Goal: Information Seeking & Learning: Find specific page/section

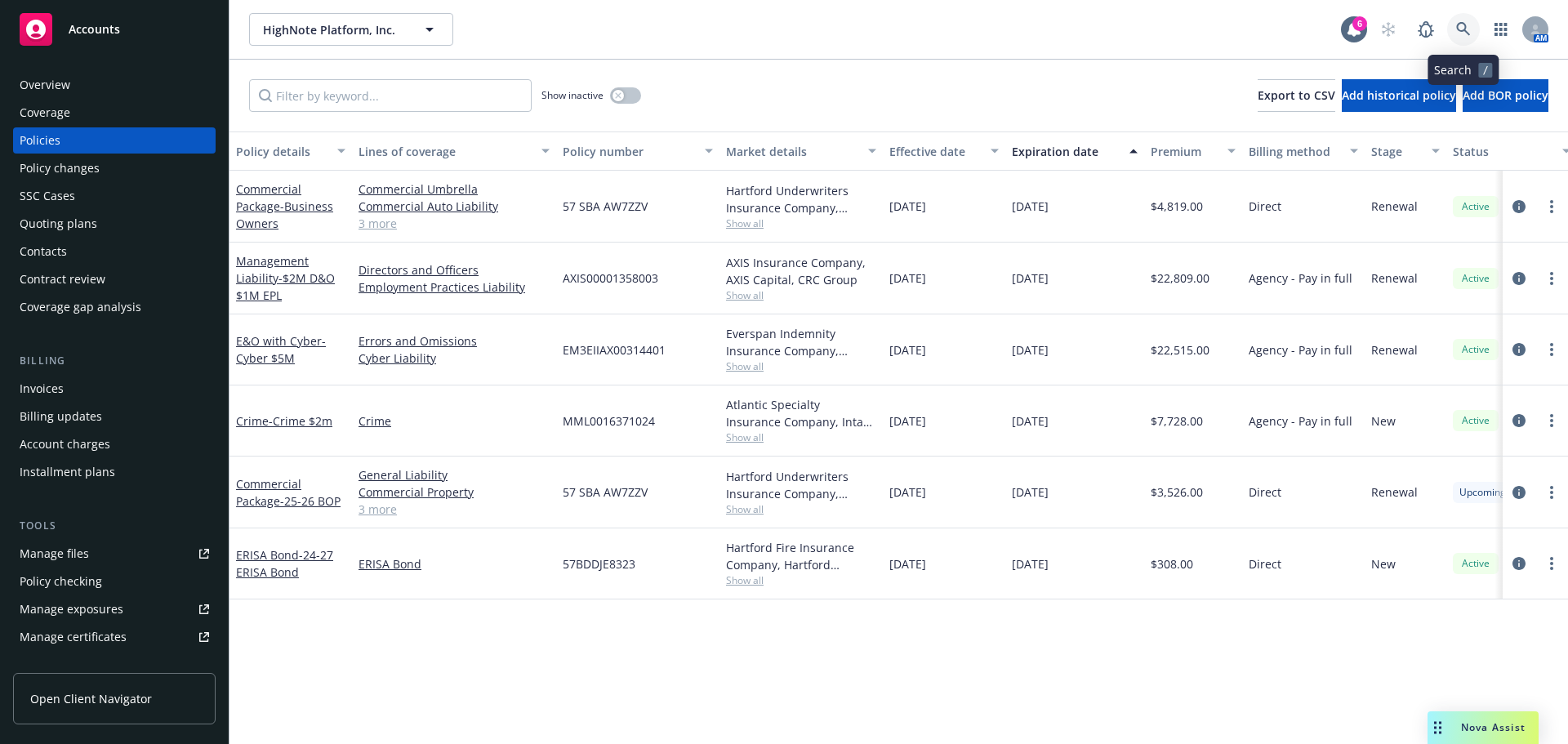
click at [1245, 29] on link at bounding box center [1464, 30] width 33 height 33
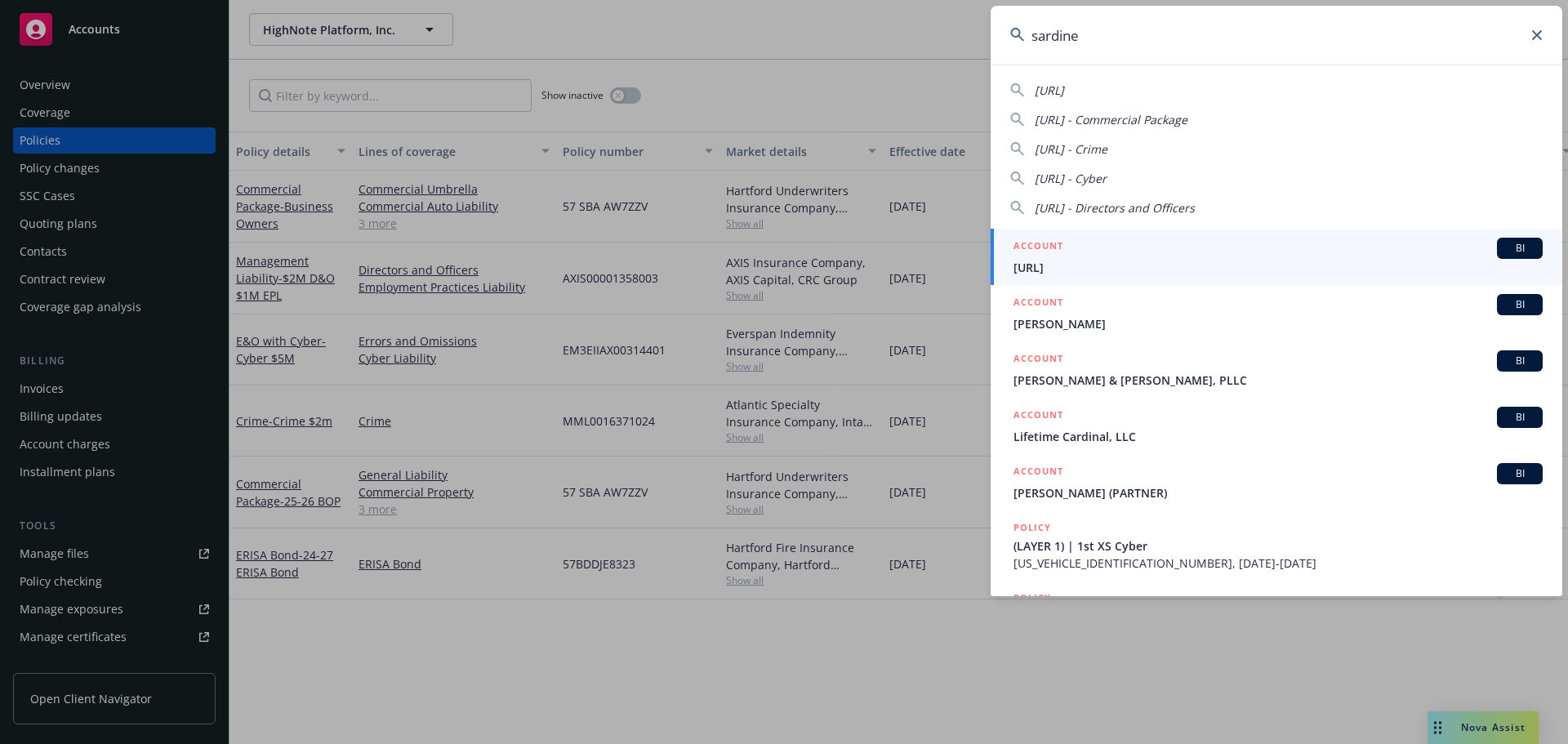
click at [1064, 88] on span "Sardine.AI" at bounding box center [1049, 90] width 30 height 16
type input "Sardine.AI"
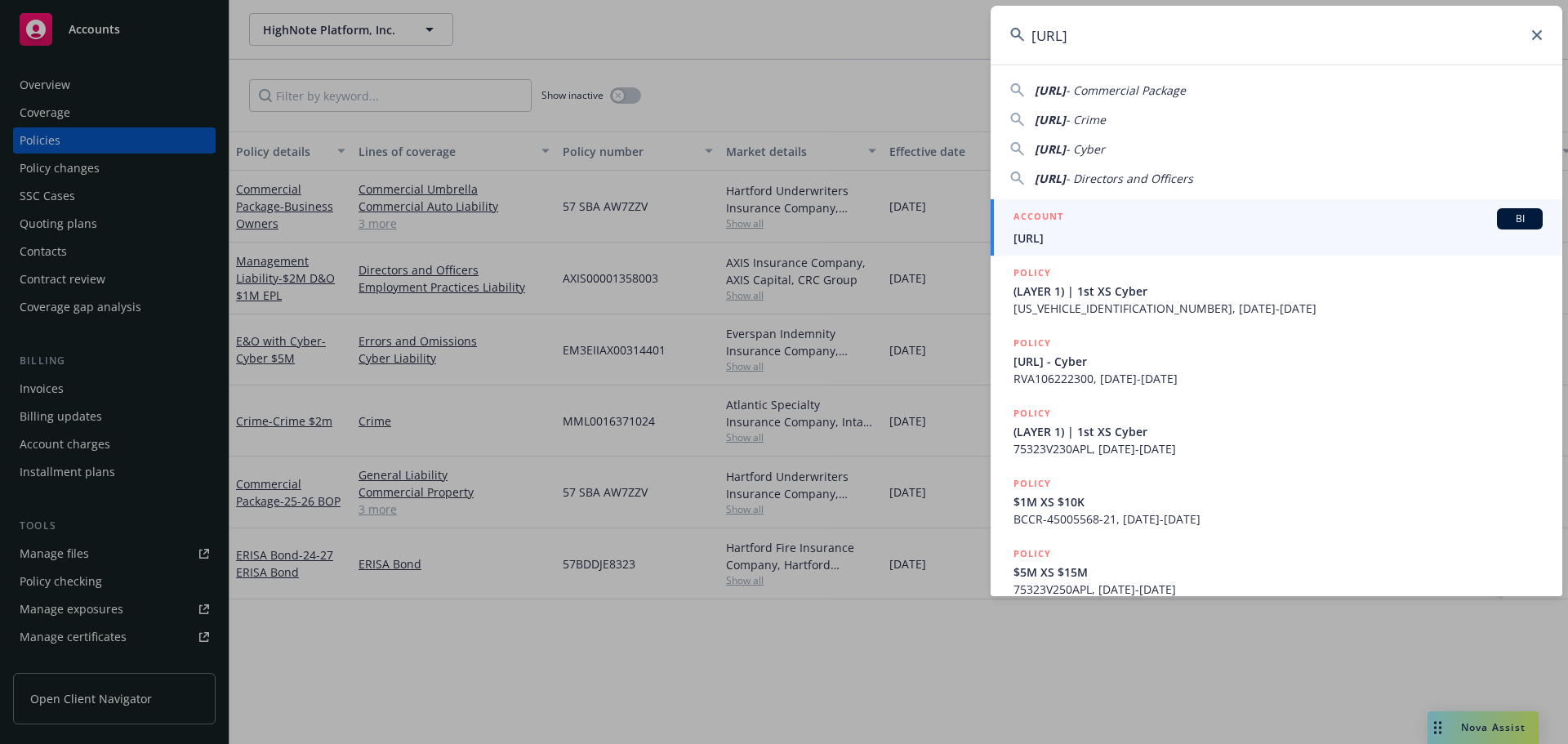
click at [1245, 221] on div "ACCOUNT BI" at bounding box center [1279, 219] width 529 height 21
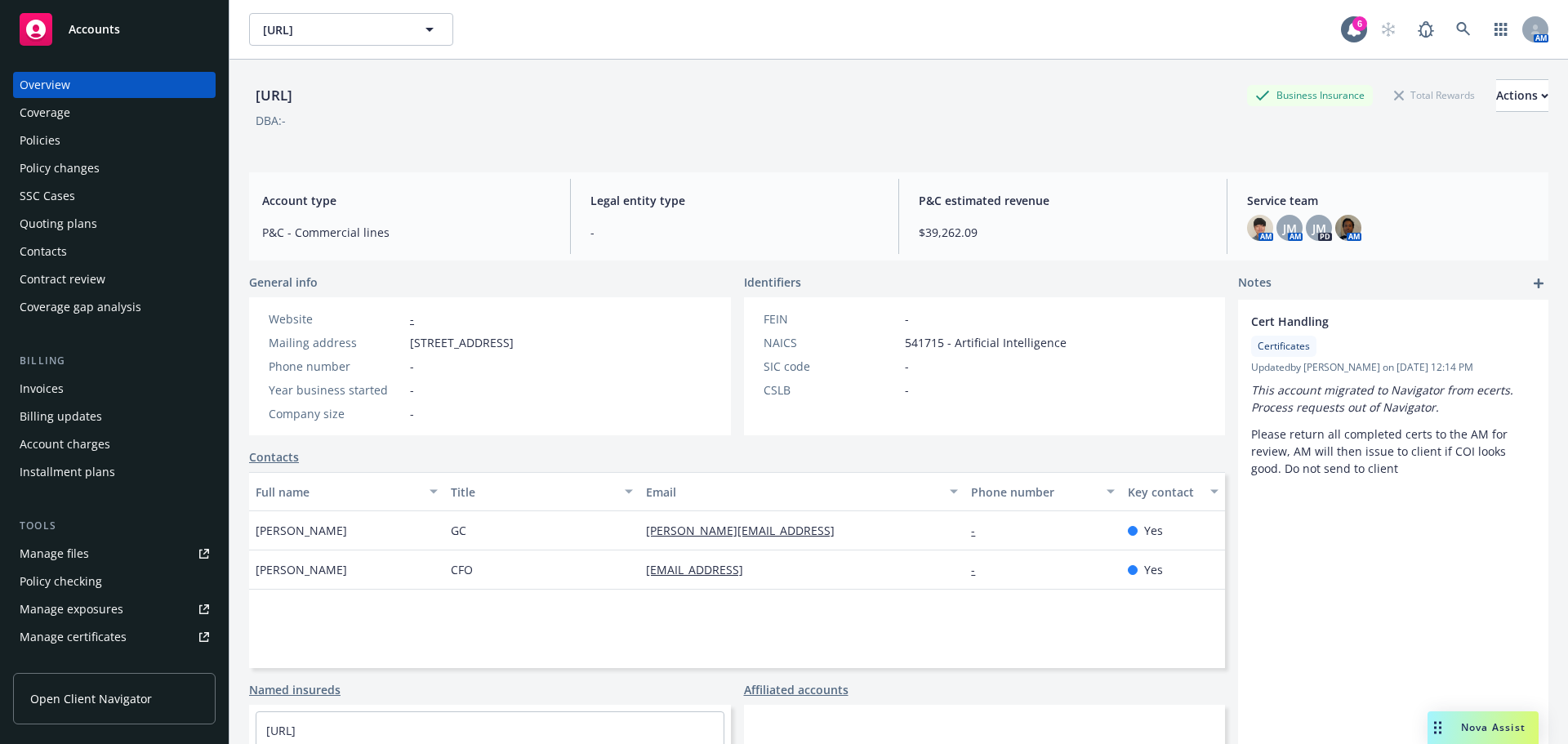
click at [66, 135] on div "Policies" at bounding box center [114, 141] width 189 height 26
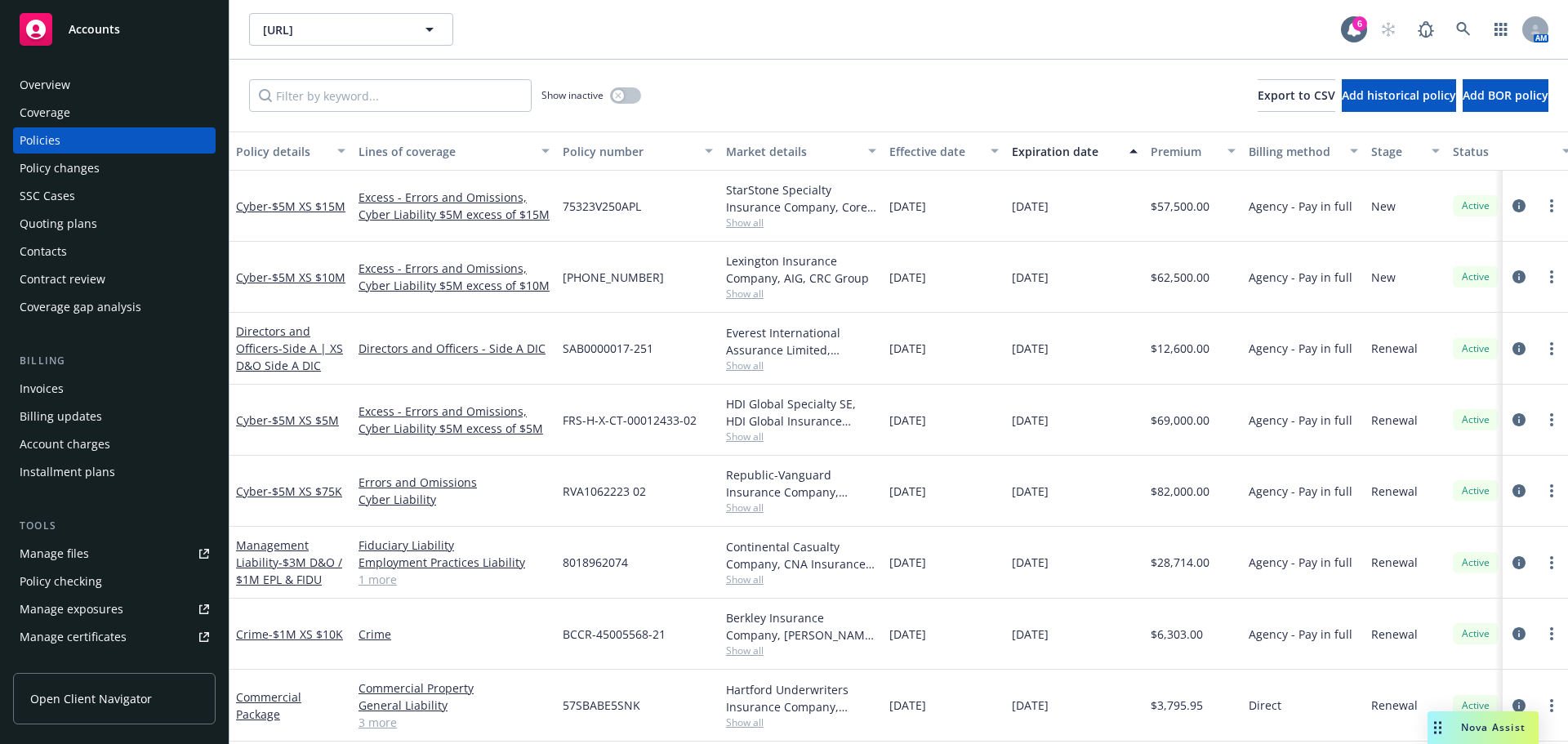
scroll to position [10, 0]
click at [279, 564] on span "- $3M D&O / $1M EPL & FIDU" at bounding box center [289, 571] width 106 height 33
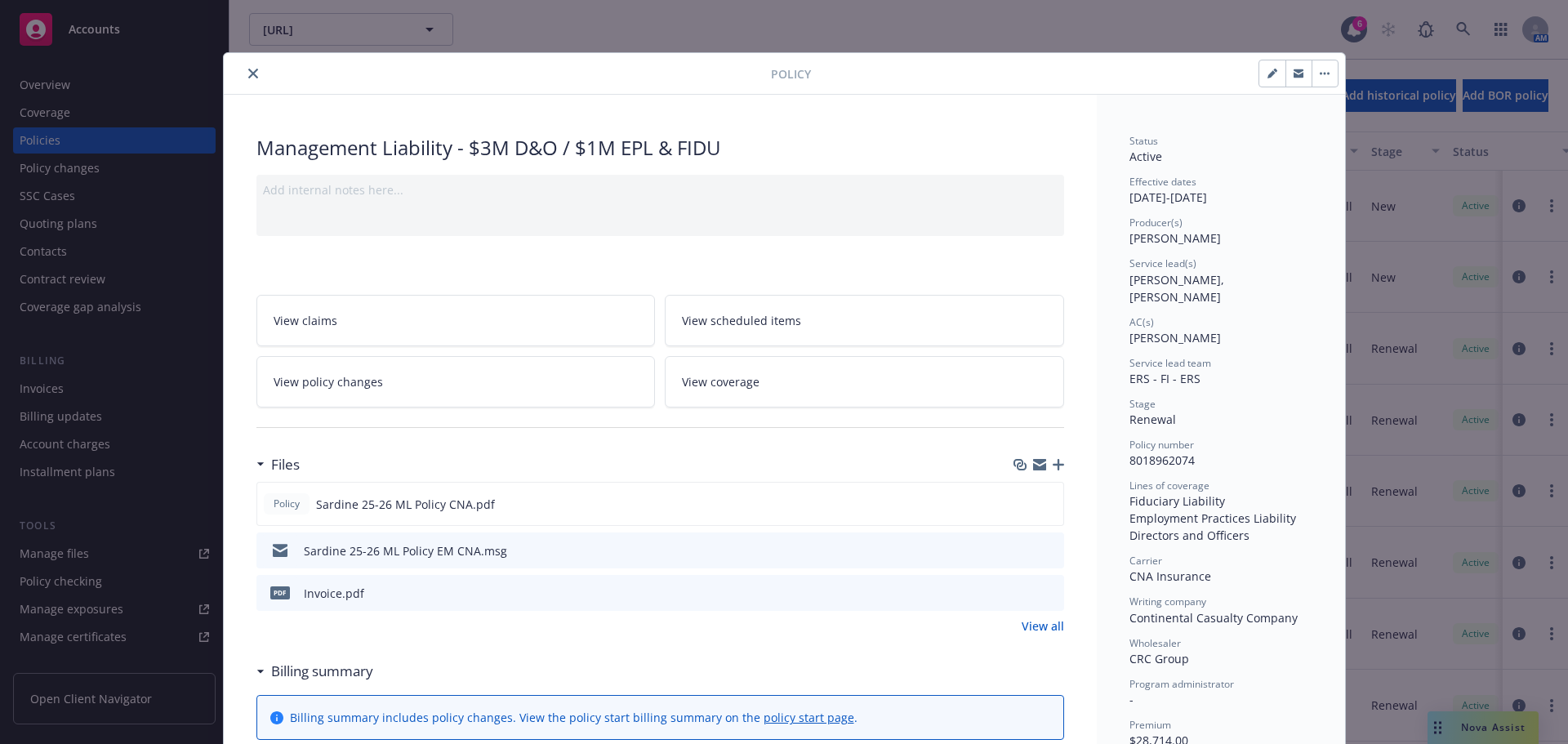
click at [248, 74] on icon "close" at bounding box center [253, 74] width 10 height 10
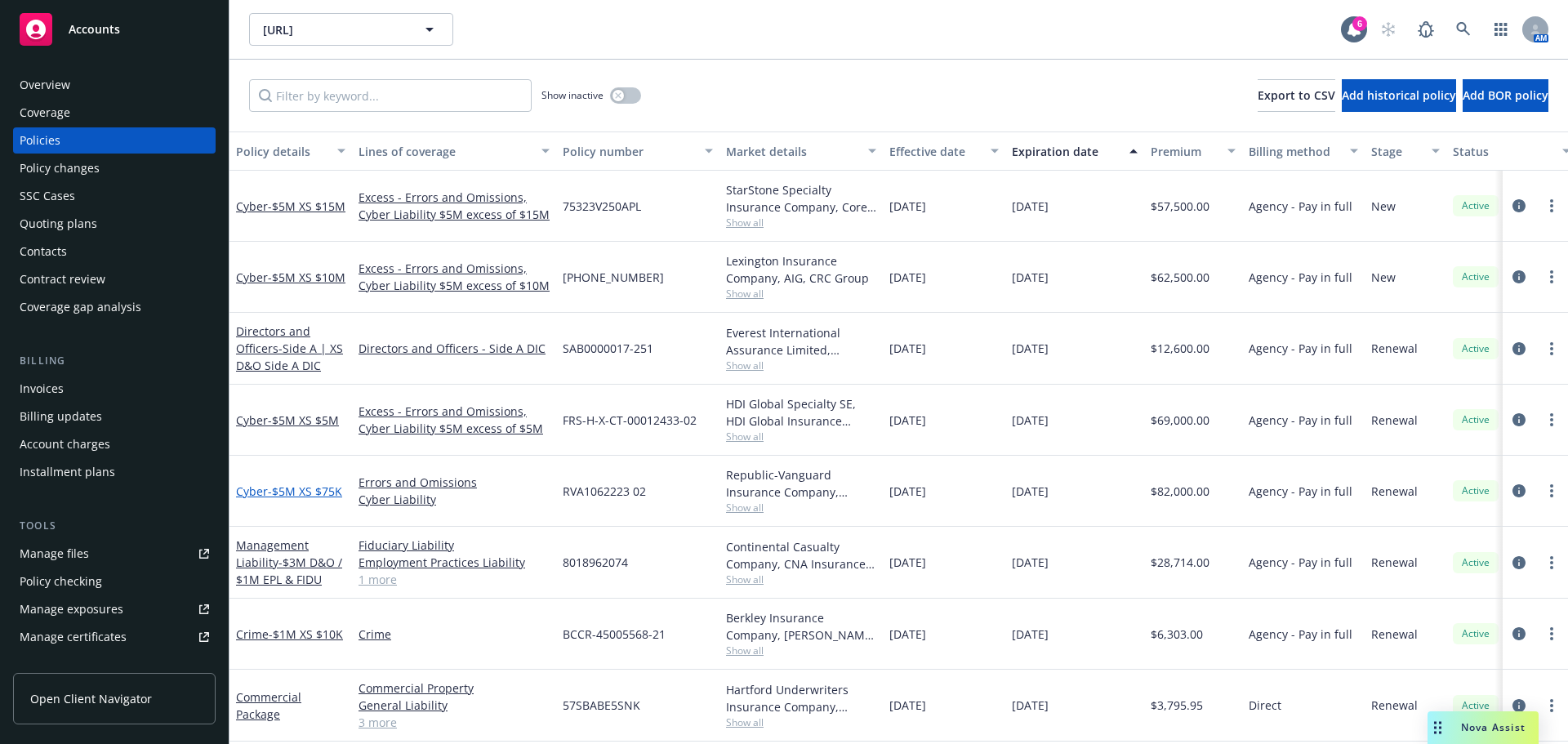
click at [324, 484] on span "- $5M XS $75K" at bounding box center [305, 491] width 74 height 16
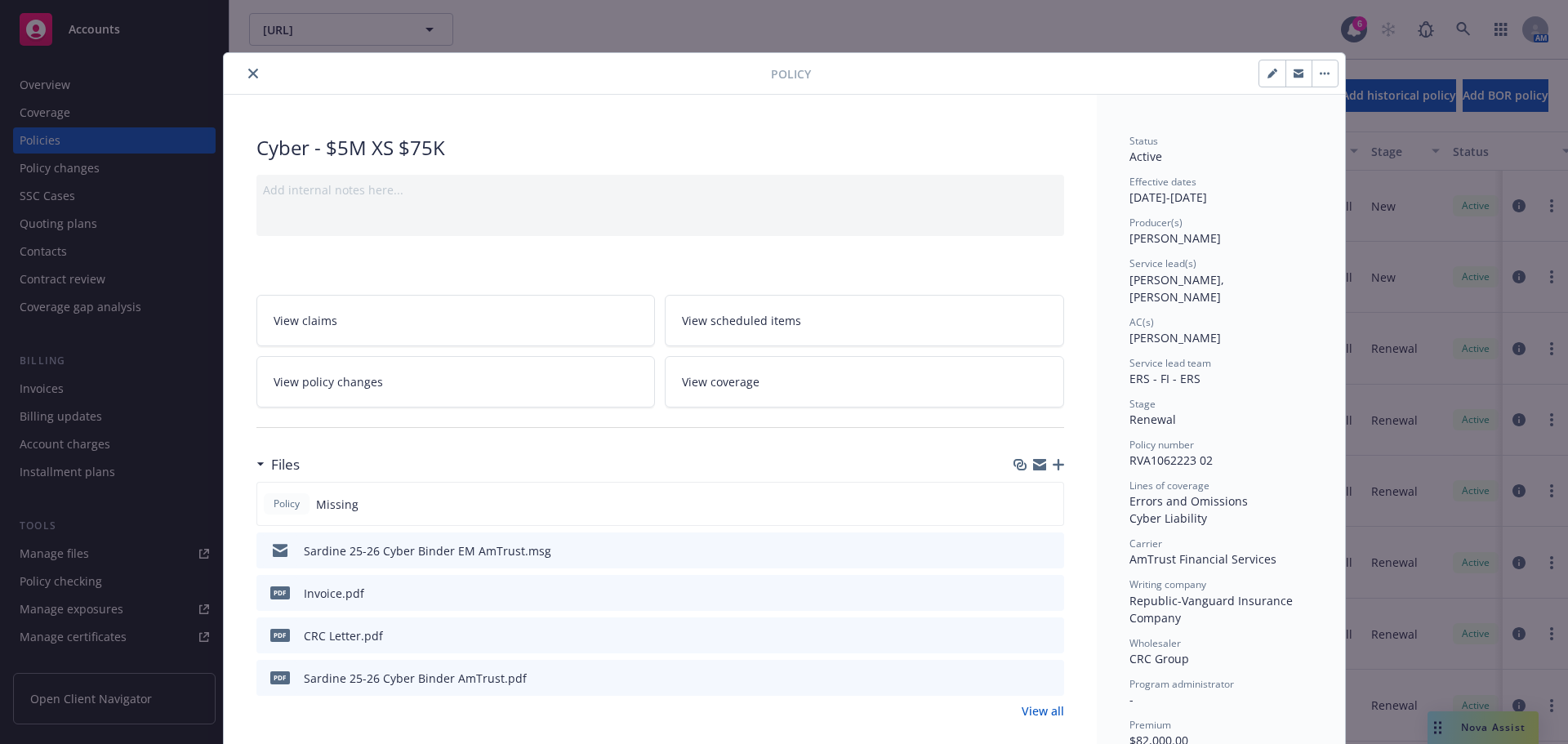
click at [246, 66] on button "close" at bounding box center [253, 74] width 20 height 20
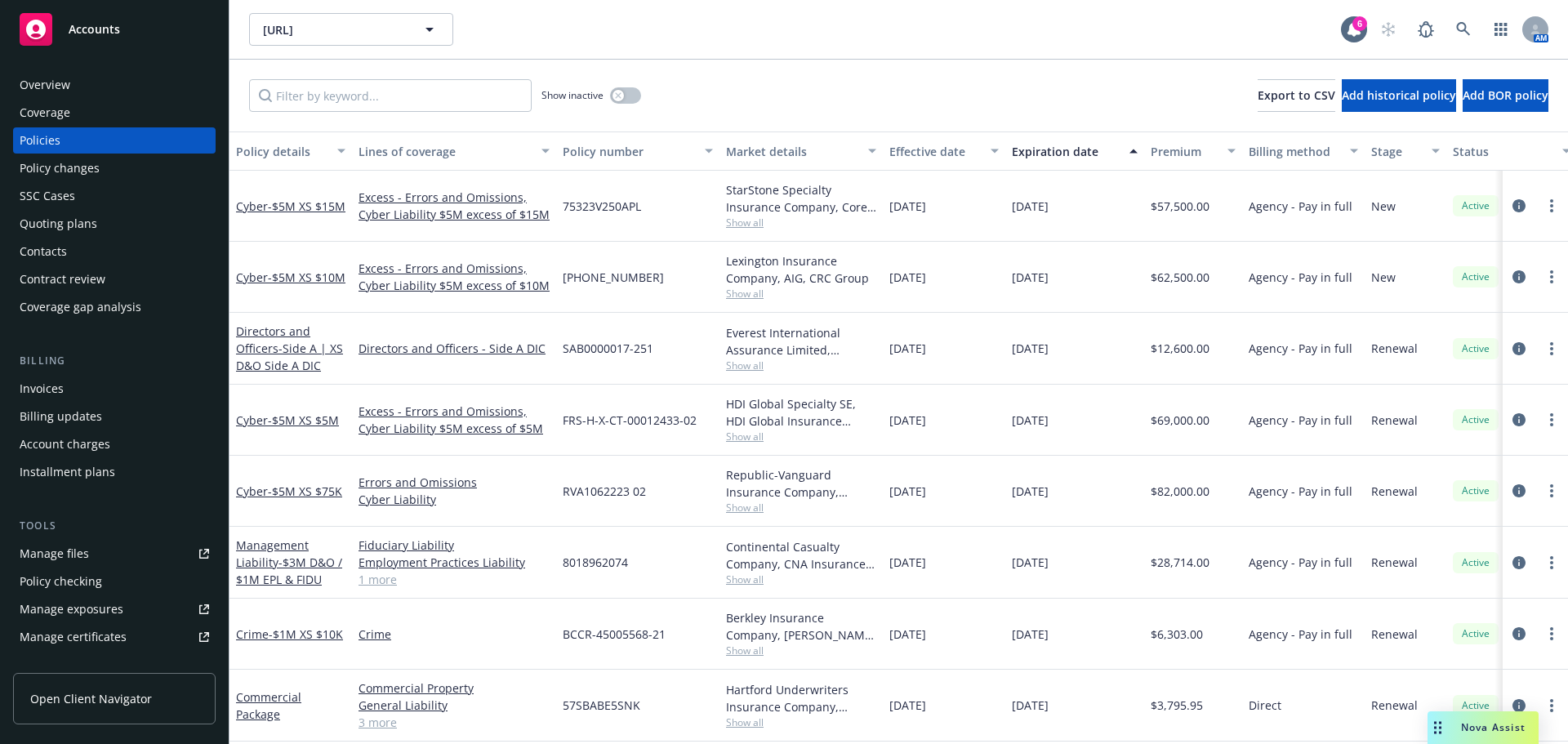
click at [384, 564] on link "3 more" at bounding box center [454, 722] width 191 height 17
click at [1245, 564] on span "Nova Assist" at bounding box center [1494, 727] width 65 height 14
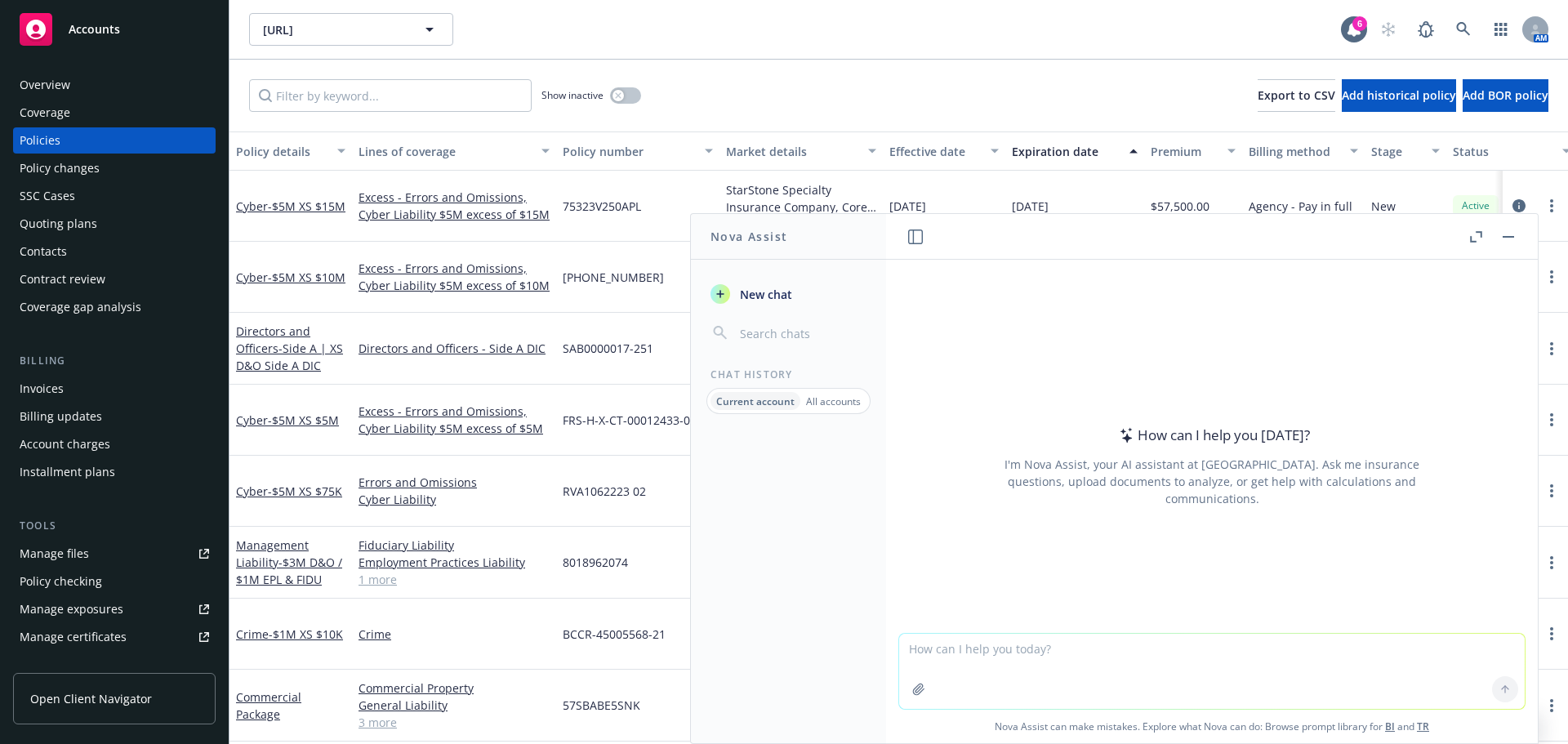
paste textarea "of 3(31) and 3(38) business"
drag, startPoint x: 915, startPoint y: 655, endPoint x: 786, endPoint y: 649, distance: 129.1
click at [886, 564] on div "Nova Assist New chat Chat History Current account All accounts How can I help y…" at bounding box center [1212, 479] width 653 height 531
type textarea "3(31) and 3(38) business"
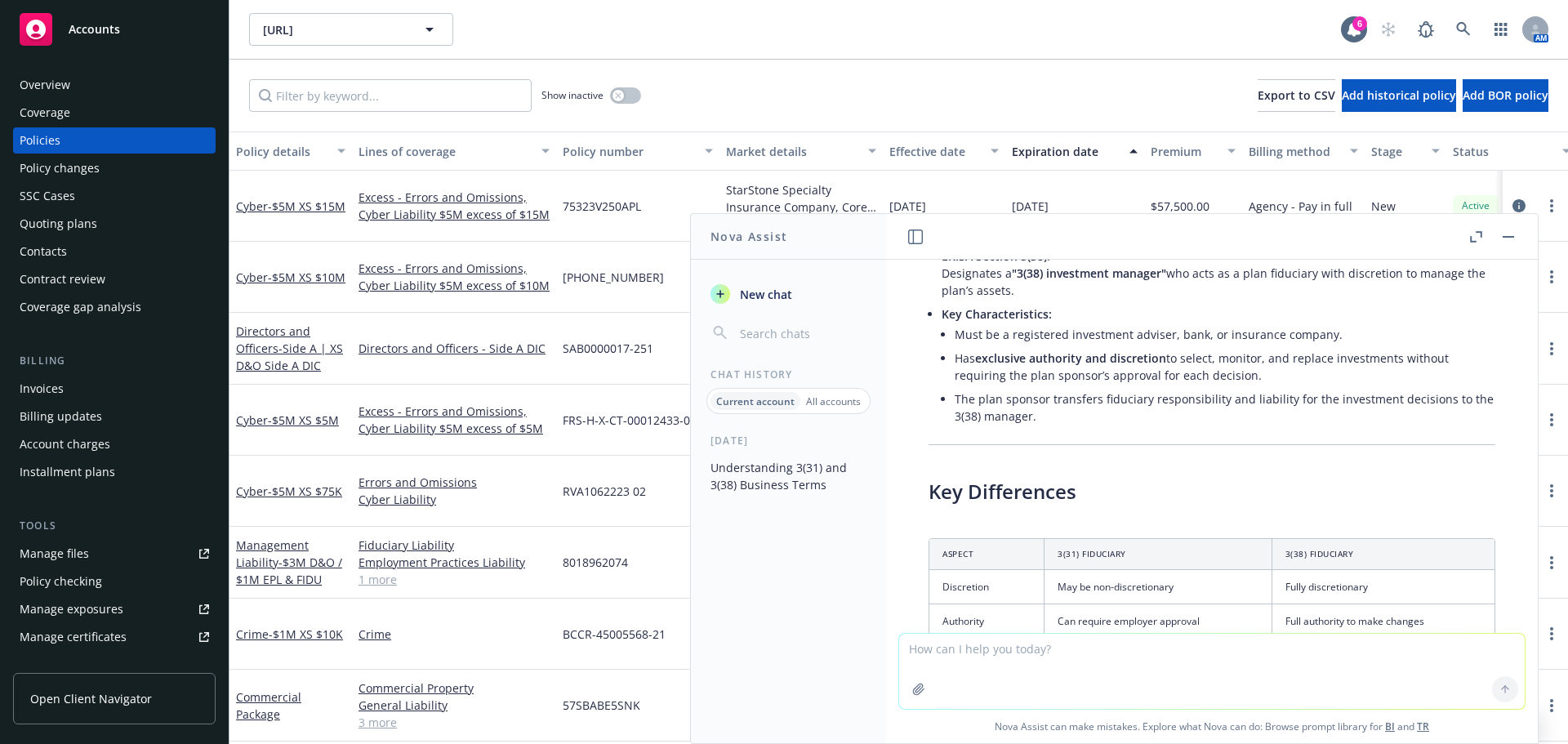
scroll to position [350, 0]
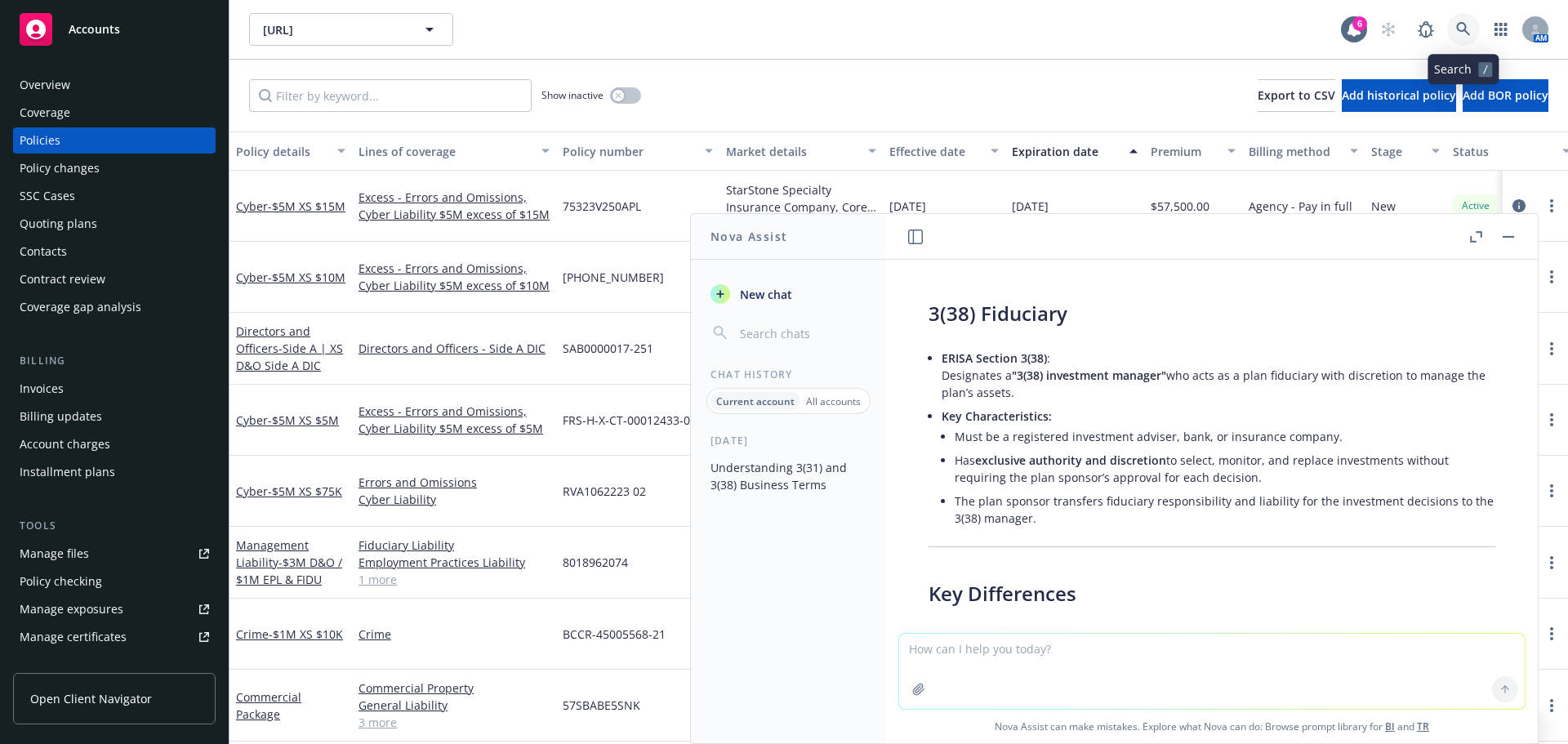
click at [1245, 20] on link at bounding box center [1464, 30] width 33 height 33
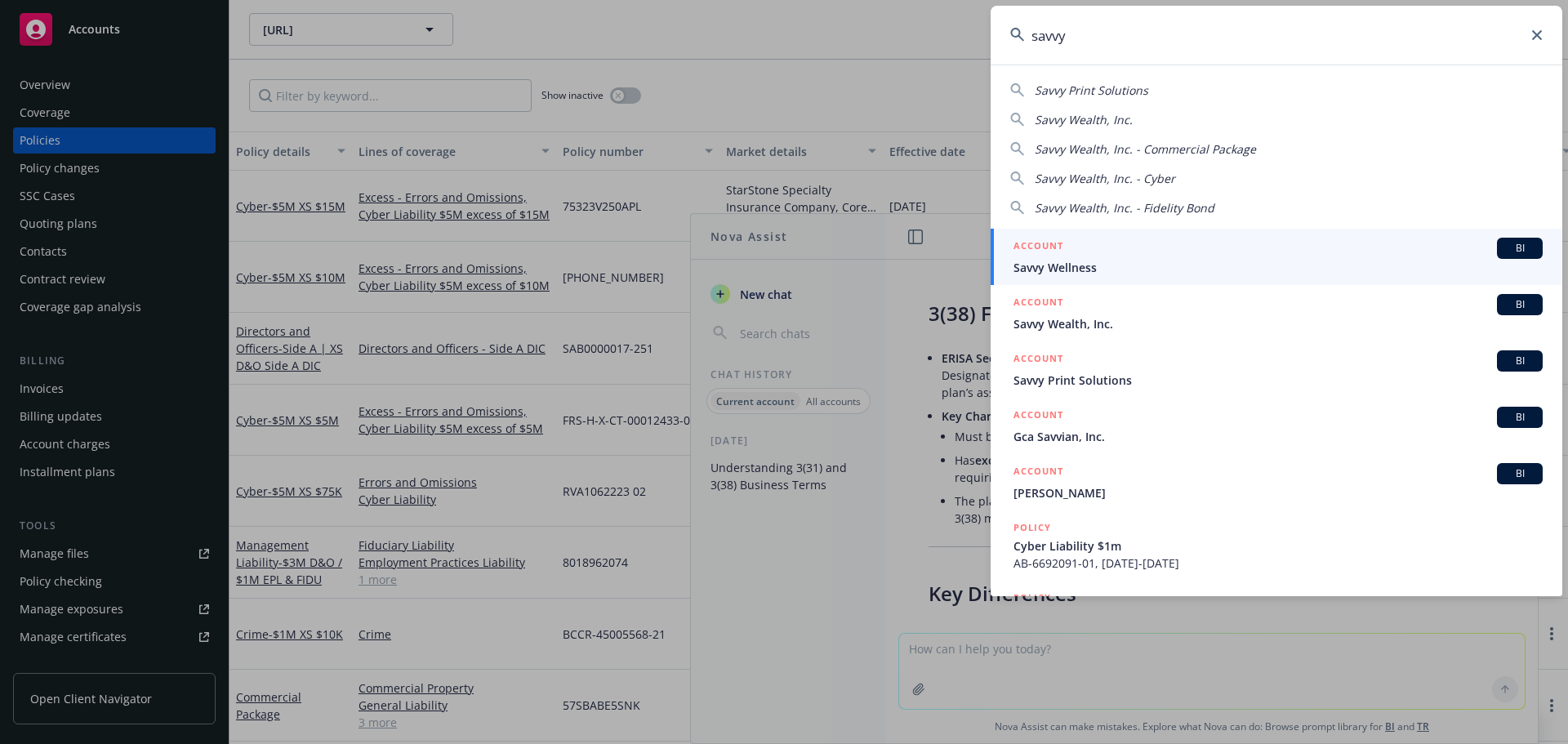
click at [1052, 123] on span "Savvy Wealth, Inc." at bounding box center [1083, 119] width 98 height 16
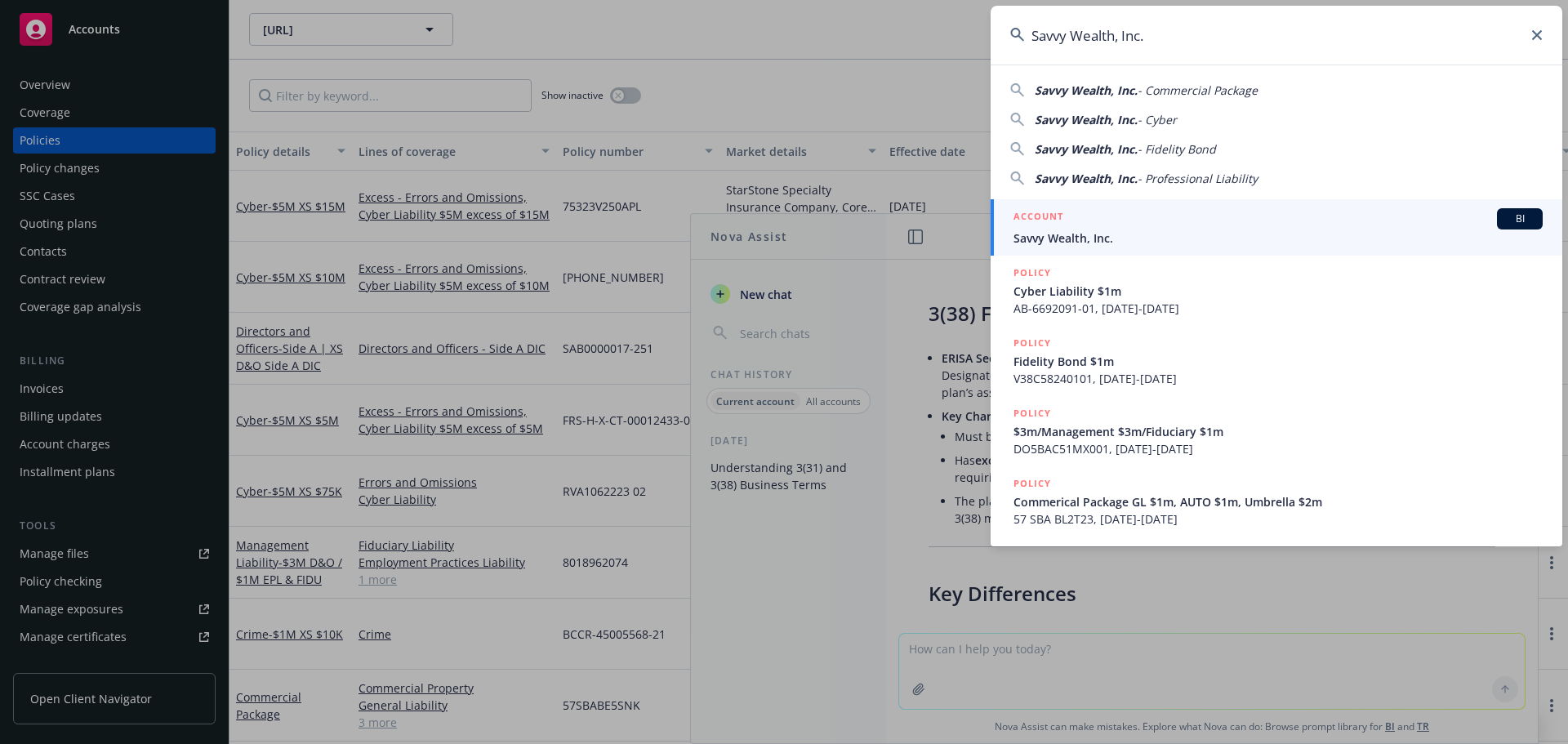
click at [1074, 143] on span "Savvy Wealth, Inc." at bounding box center [1086, 149] width 103 height 16
type input "Savvy Wealth, Inc. - Fidelity Bond"
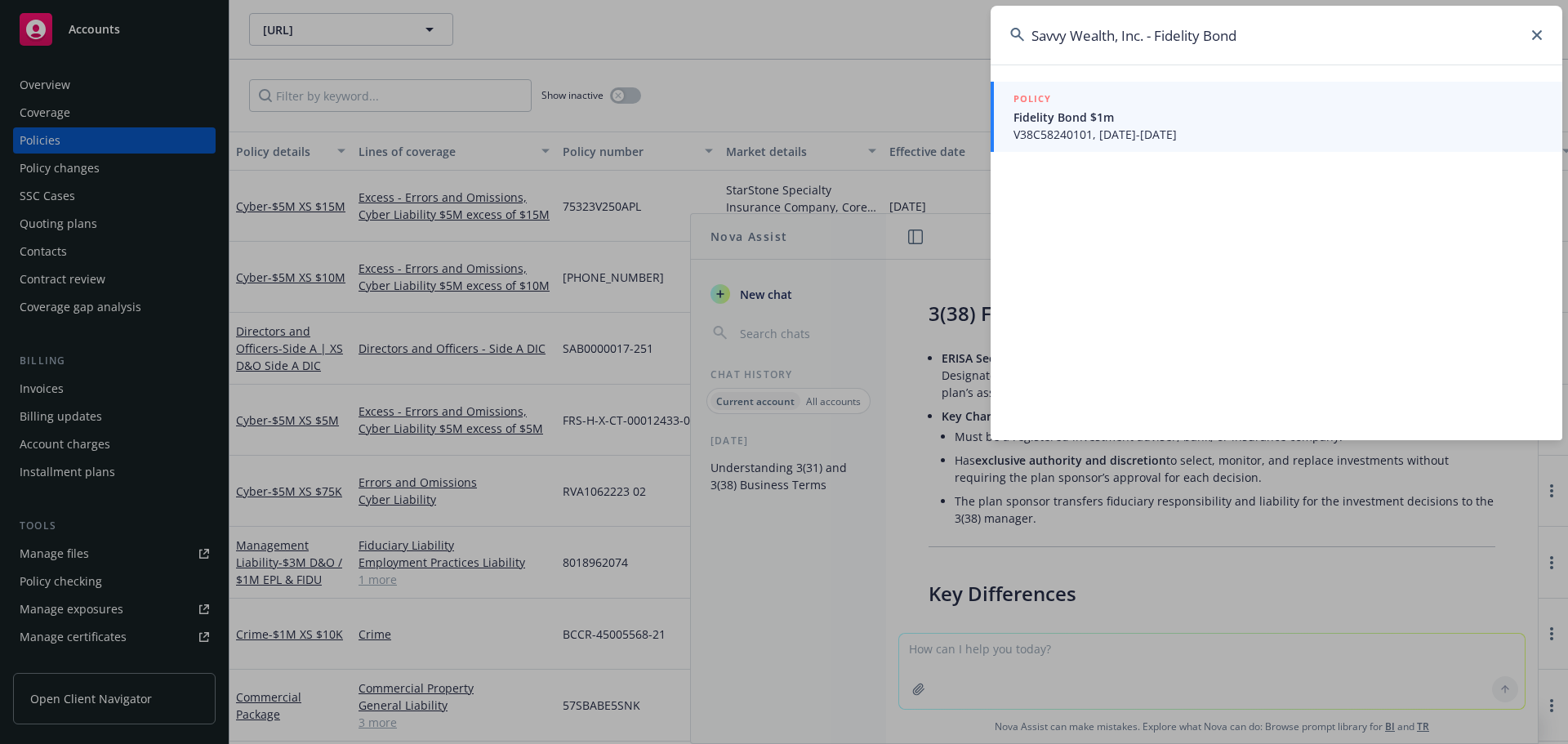
click at [1078, 119] on span "Fidelity Bond $1m" at bounding box center [1279, 117] width 529 height 17
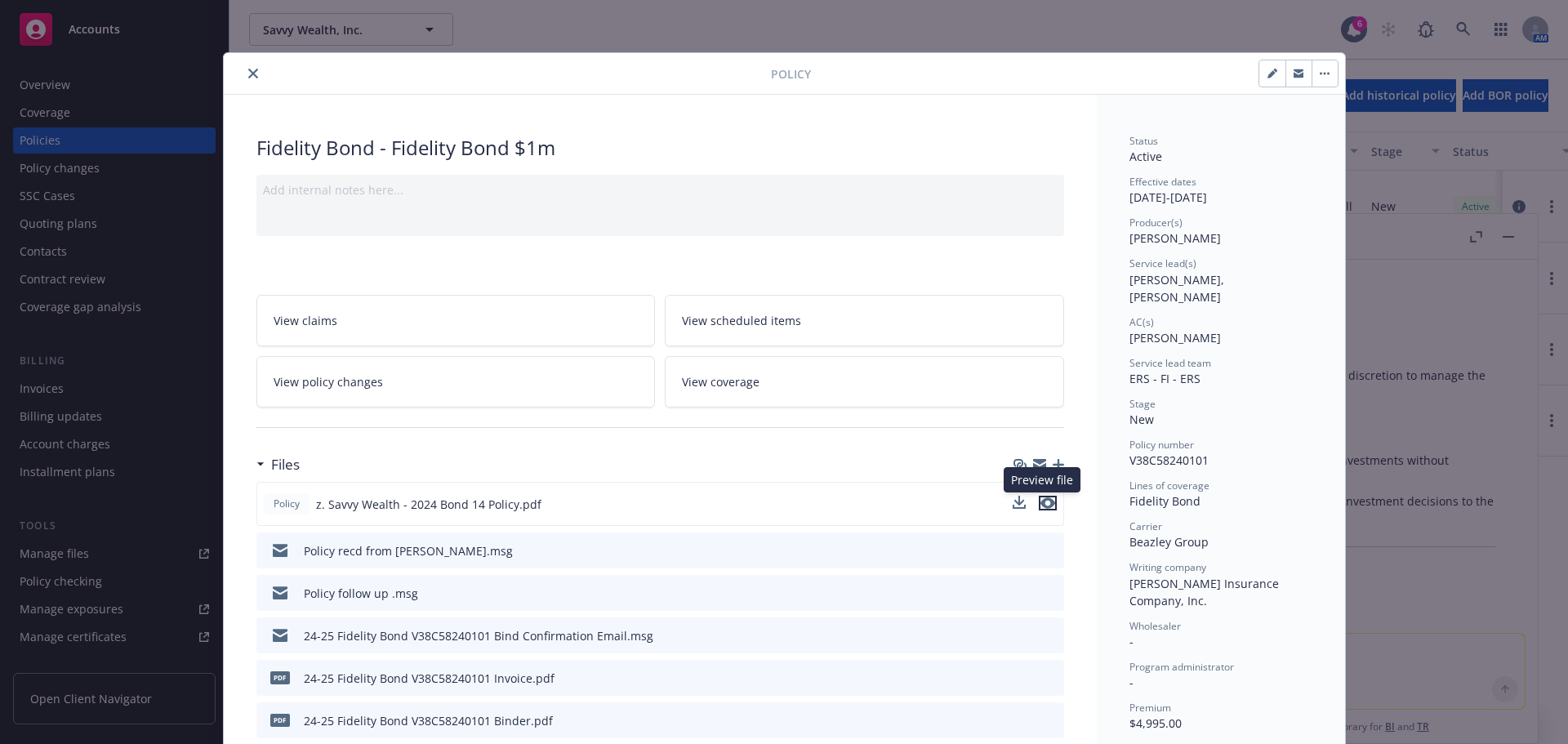
click at [1040, 501] on icon "preview file" at bounding box center [1048, 503] width 15 height 12
click at [1045, 502] on icon "preview file" at bounding box center [1048, 503] width 15 height 12
click at [251, 73] on icon "close" at bounding box center [253, 74] width 10 height 10
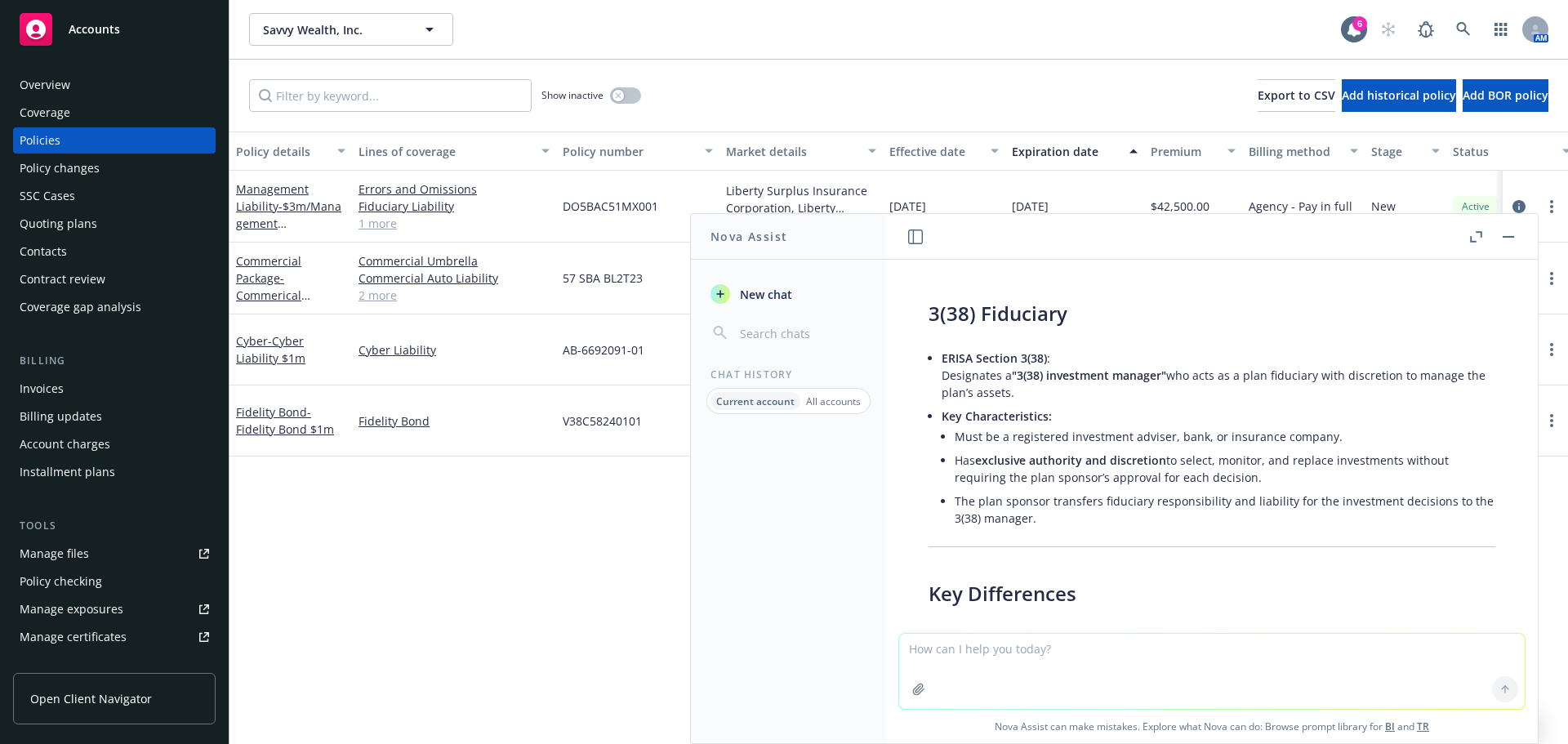
click at [1126, 564] on textarea at bounding box center [1212, 670] width 626 height 75
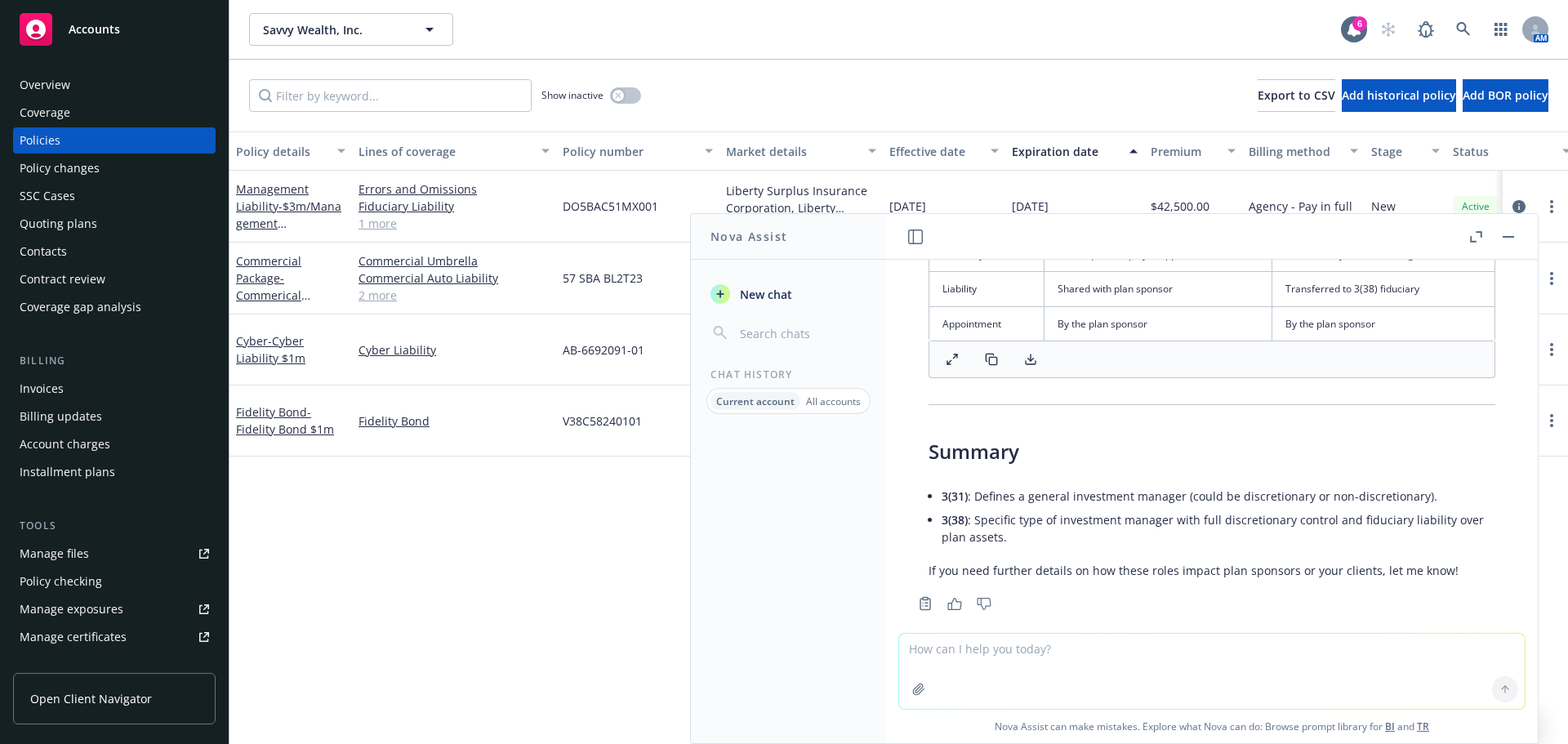
scroll to position [839, 0]
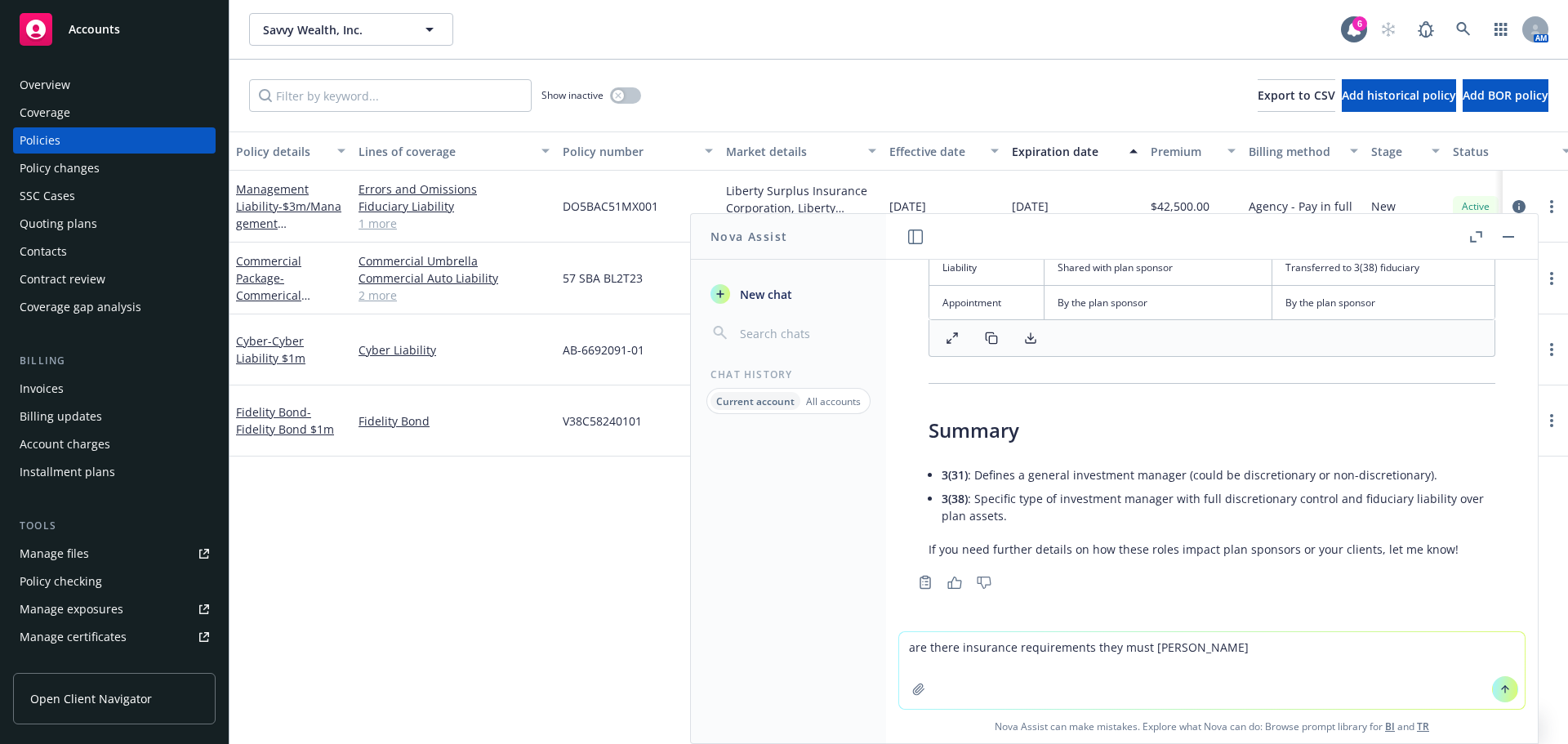
type textarea "are there insurance requirements they must carry"
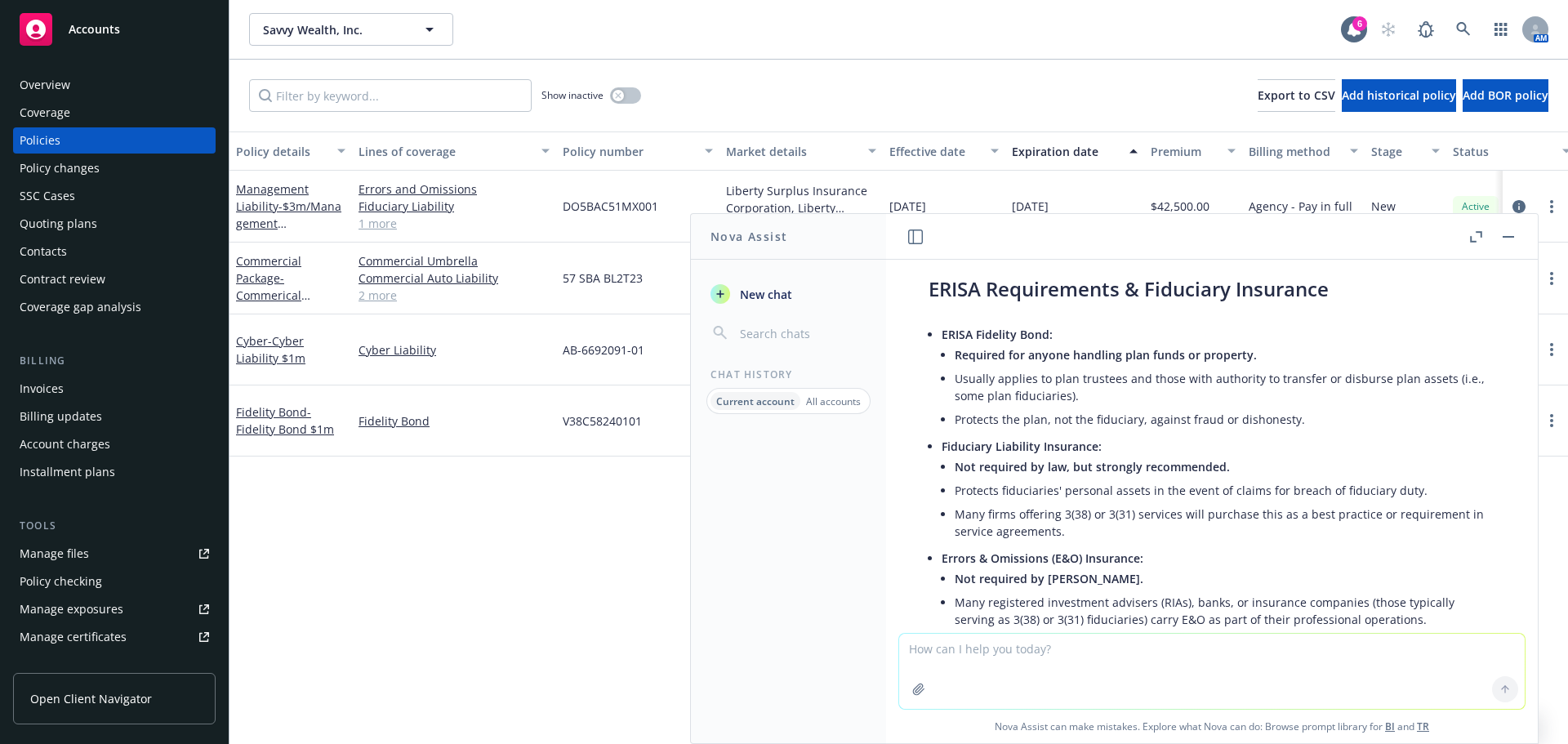
scroll to position [1331, 0]
click at [1117, 424] on li "Protects the plan, not the fiduciary, against fraud or dishonesty." at bounding box center [1226, 420] width 541 height 24
click at [276, 212] on span "- $3m/Management $3m/Fiduciary $1m" at bounding box center [288, 223] width 105 height 50
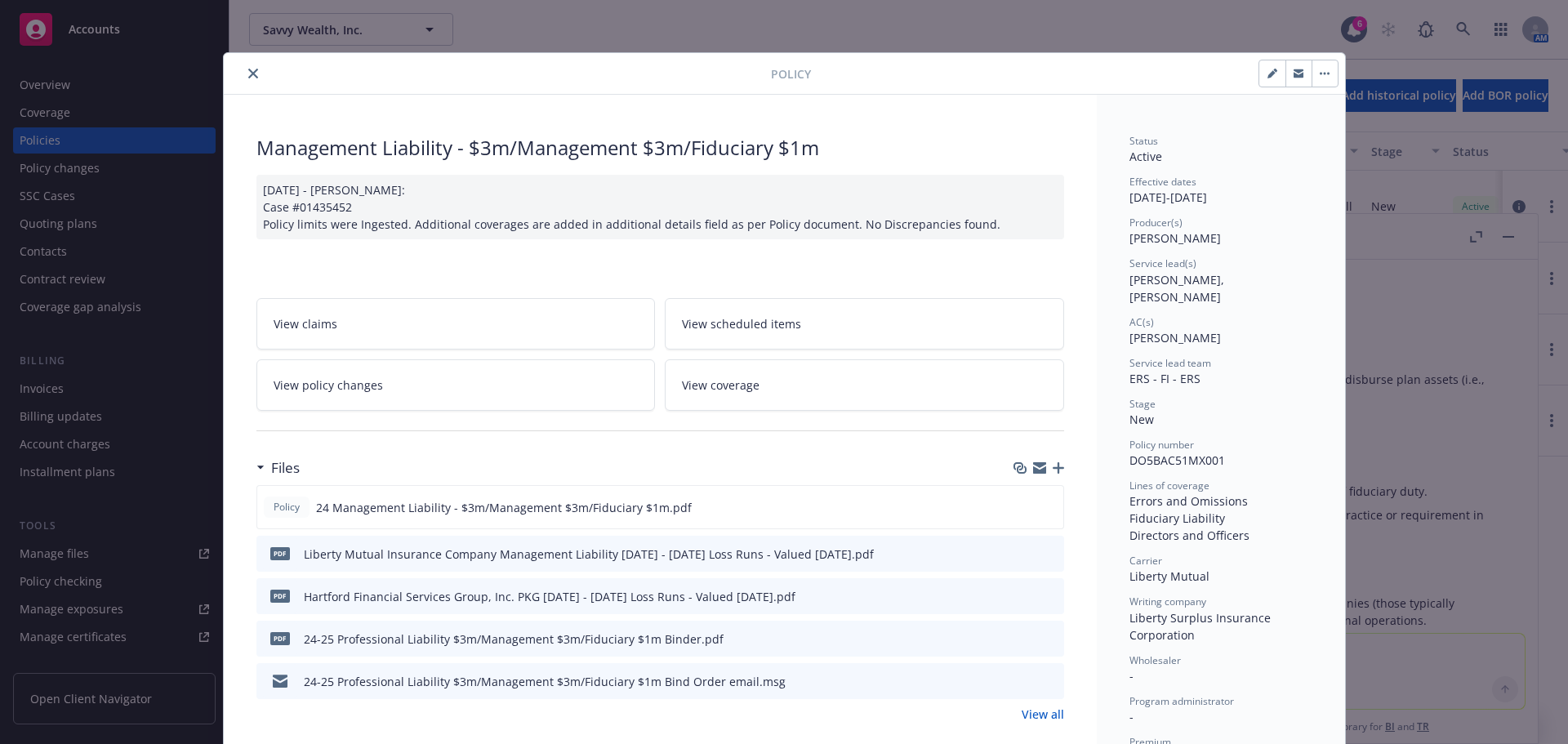
click at [243, 74] on button "close" at bounding box center [253, 74] width 20 height 20
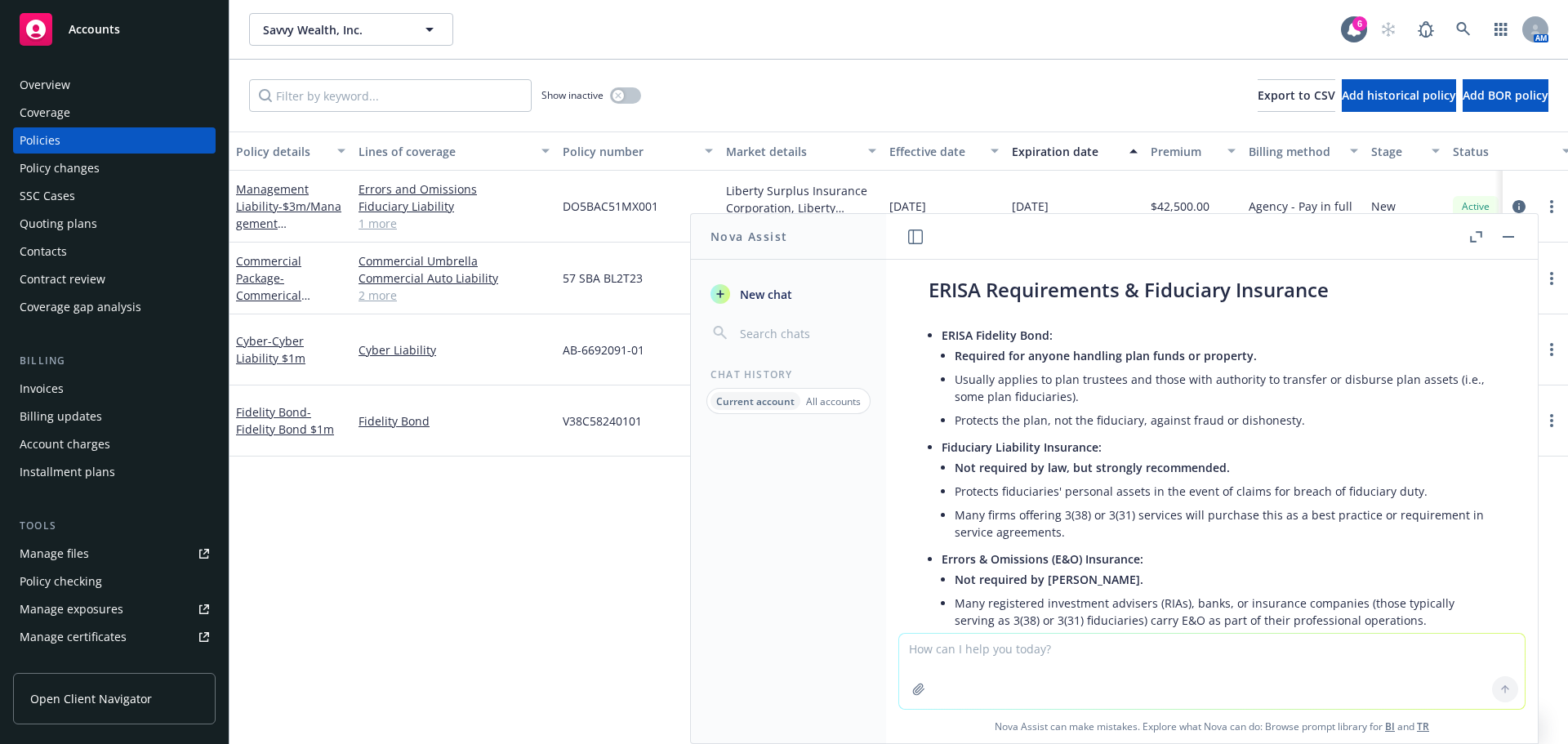
click at [351, 564] on div "Policy details Lines of coverage Policy number Market details Effective date Ex…" at bounding box center [899, 437] width 1339 height 613
click at [372, 227] on link "1 more" at bounding box center [454, 223] width 191 height 17
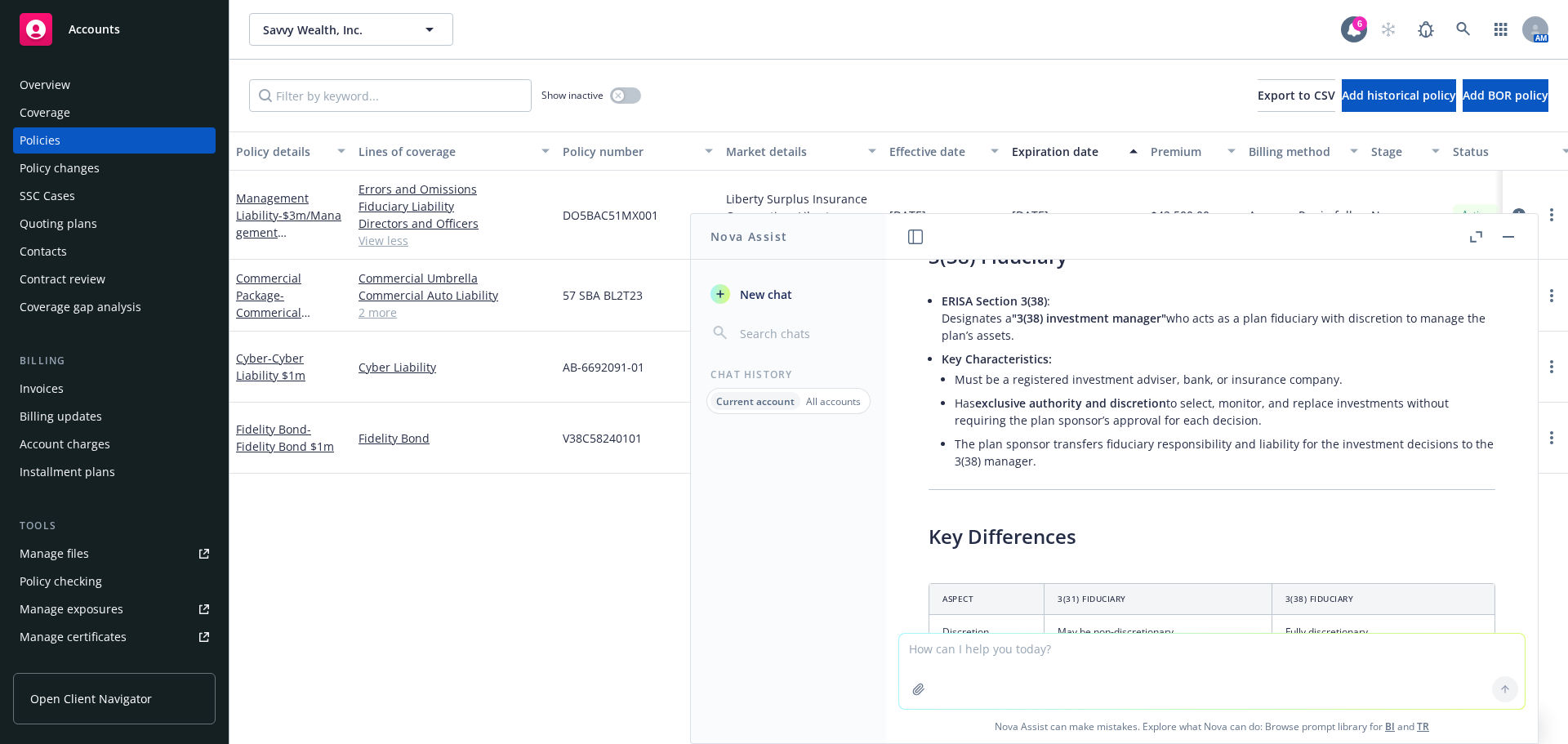
scroll to position [188, 0]
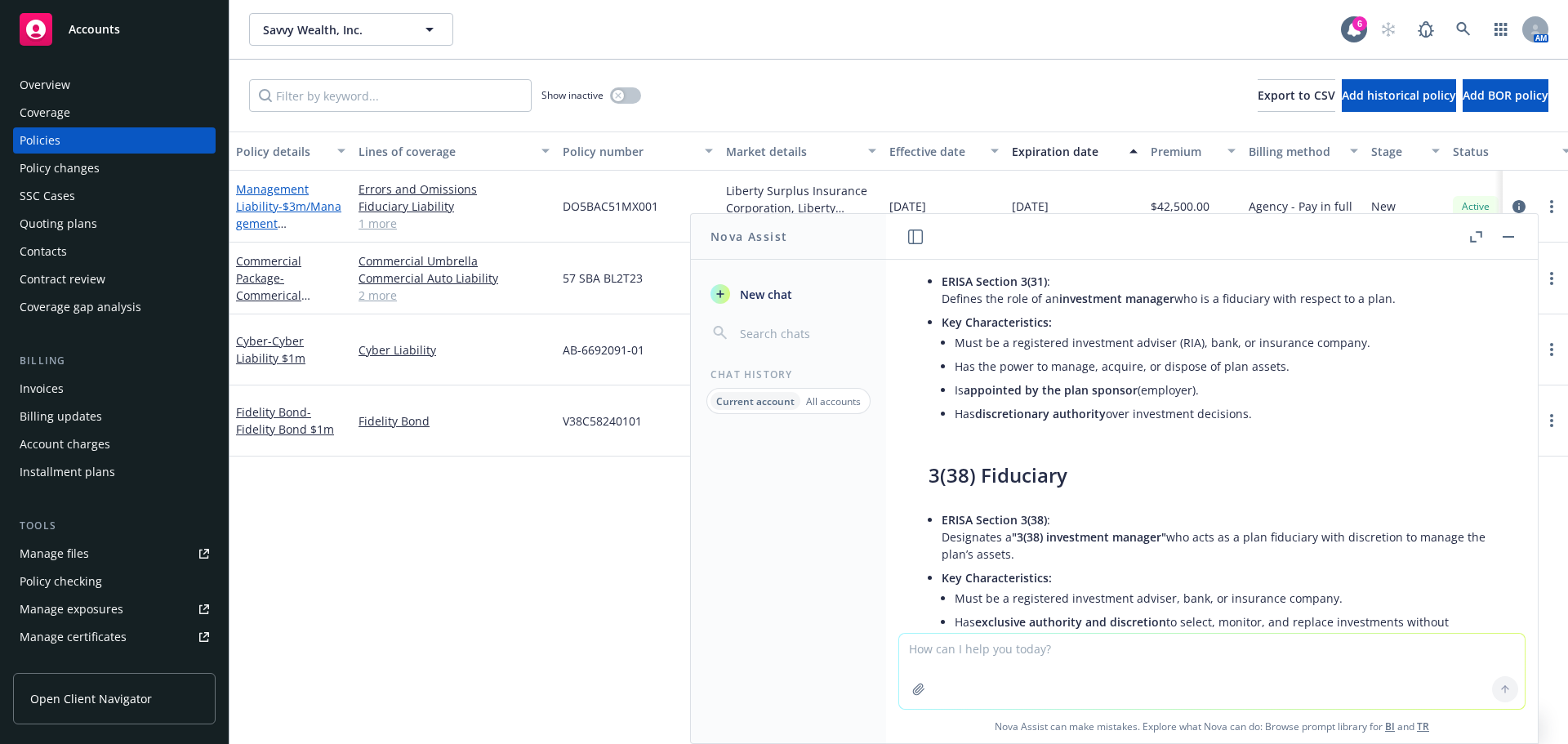
click at [277, 207] on span "- $3m/Management $3m/Fiduciary $1m" at bounding box center [288, 223] width 105 height 50
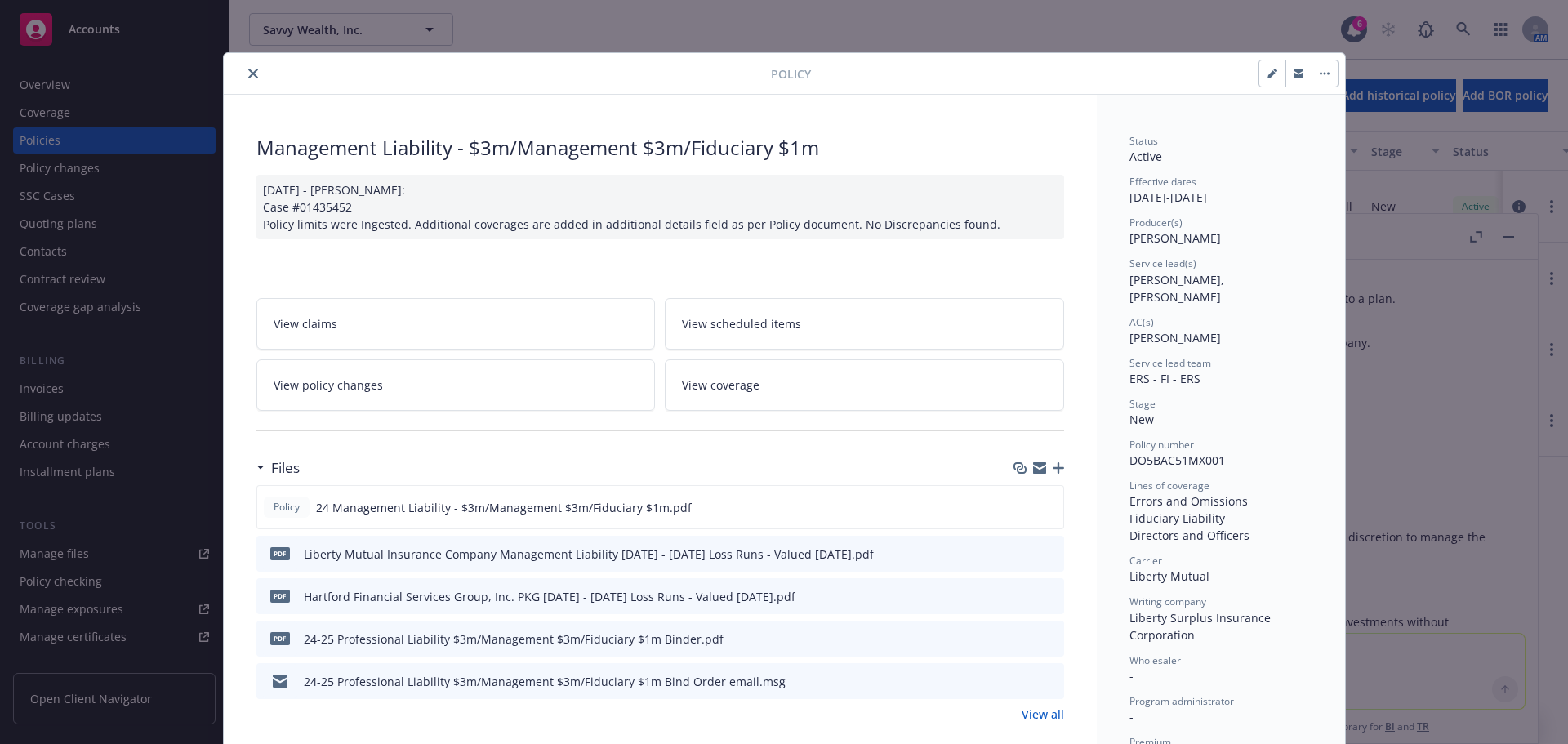
scroll to position [49, 0]
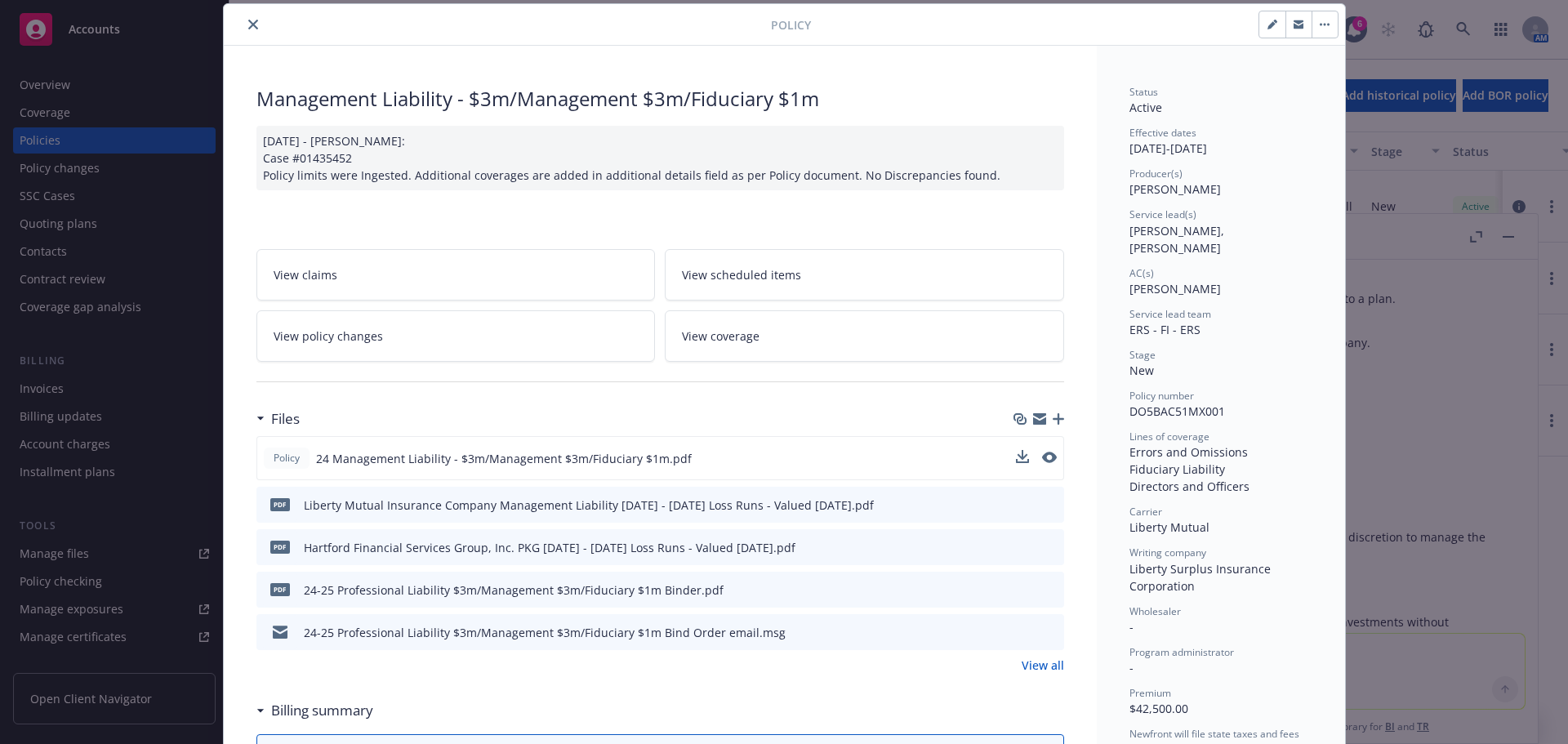
click at [499, 459] on span "24 Management Liability - $3m/Management $3m/Fiduciary $1m.pdf" at bounding box center [504, 458] width 375 height 17
click at [1049, 564] on icon "preview file" at bounding box center [1049, 589] width 15 height 12
click at [248, 22] on icon "close" at bounding box center [253, 25] width 10 height 10
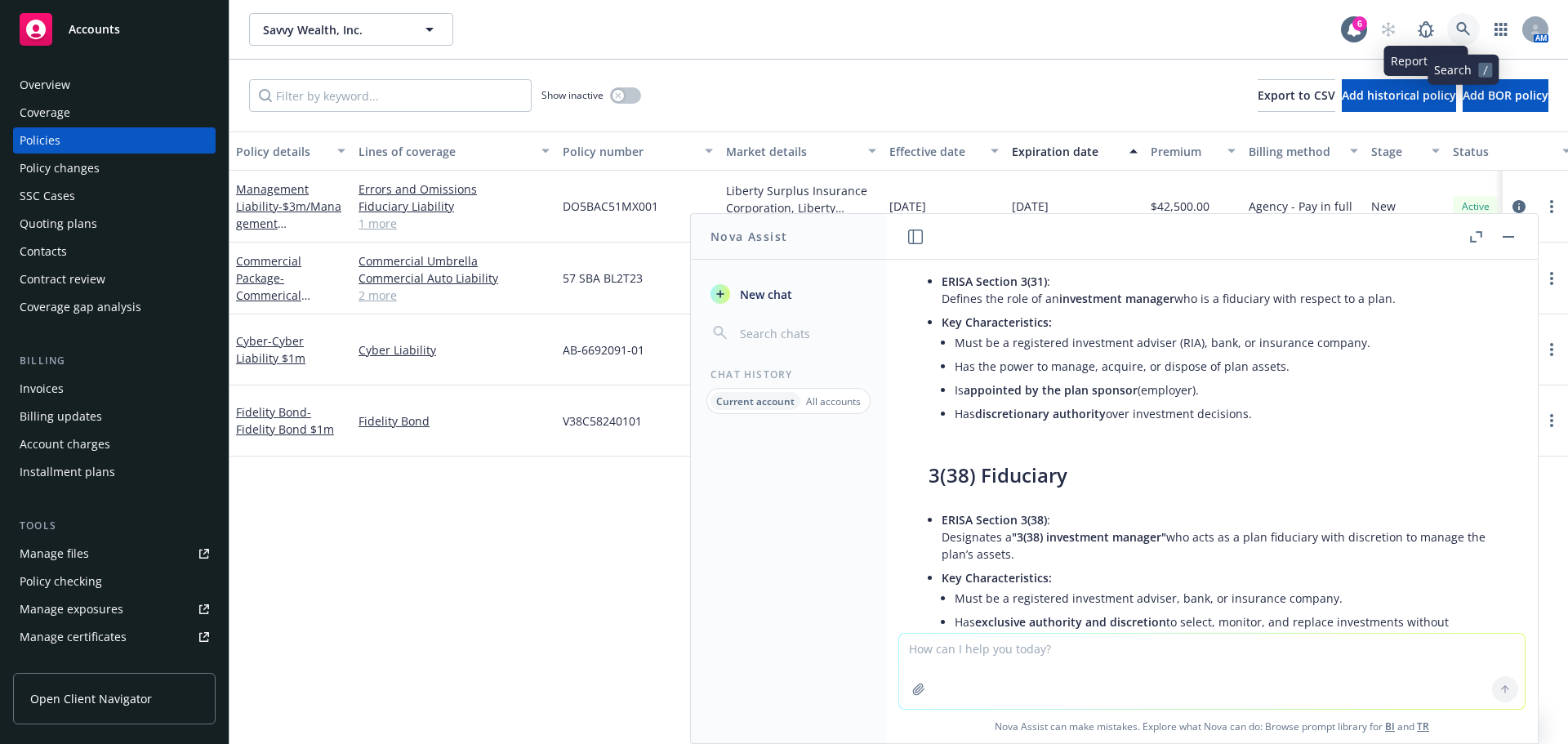
click at [1245, 25] on icon at bounding box center [1464, 30] width 15 height 15
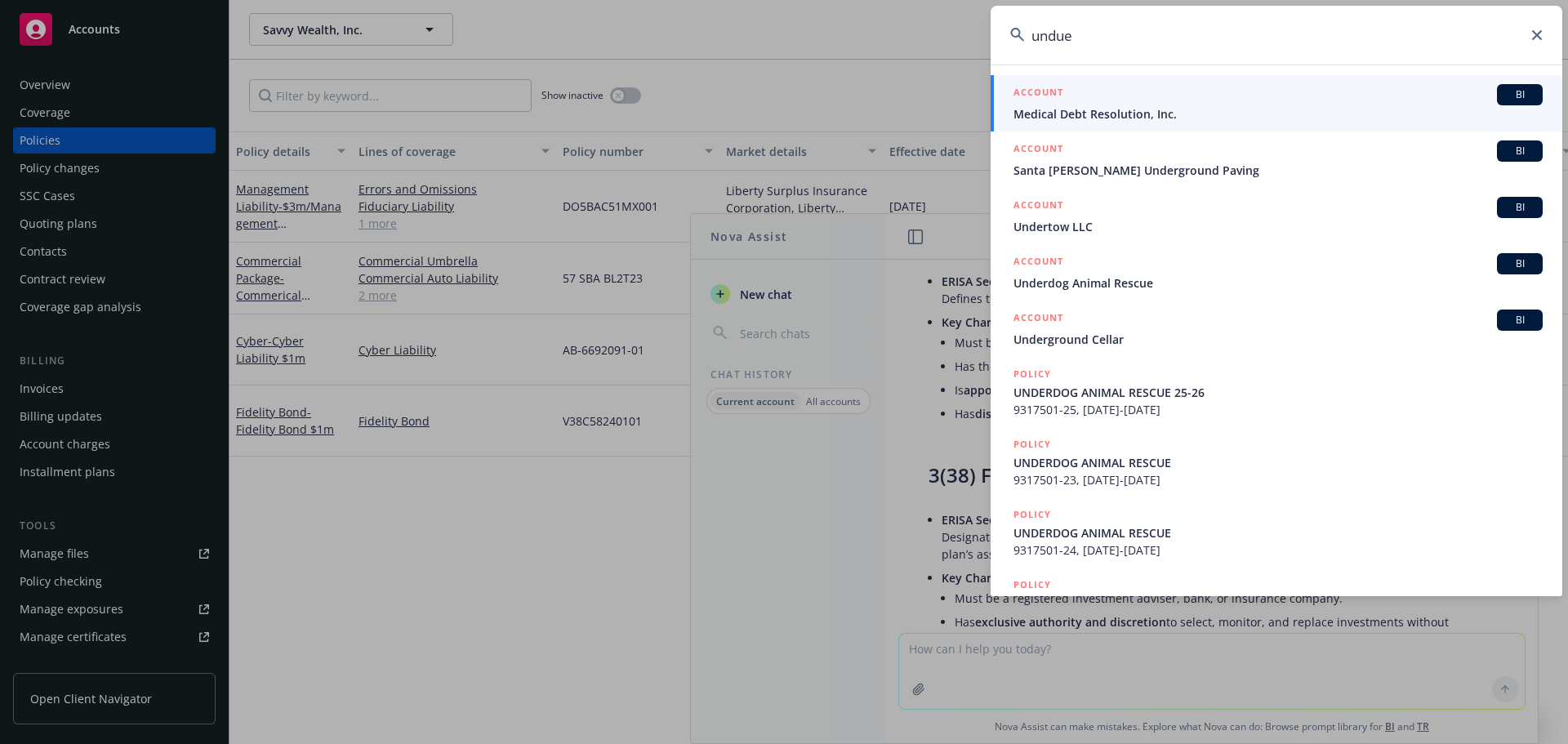
type input "undue"
click at [1178, 108] on span "Medical Debt Resolution, Inc." at bounding box center [1279, 113] width 529 height 17
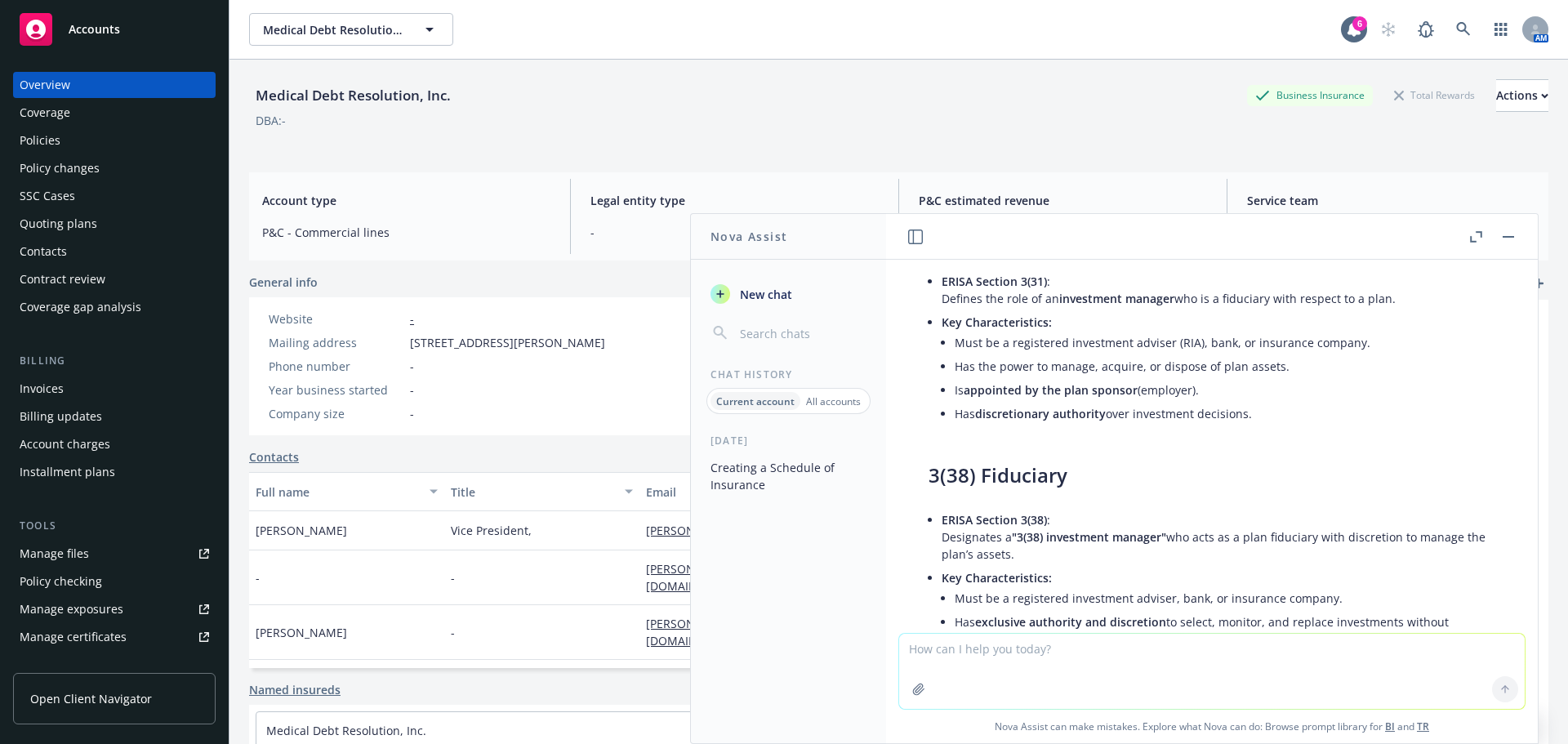
click at [1245, 236] on button "button" at bounding box center [1509, 237] width 20 height 20
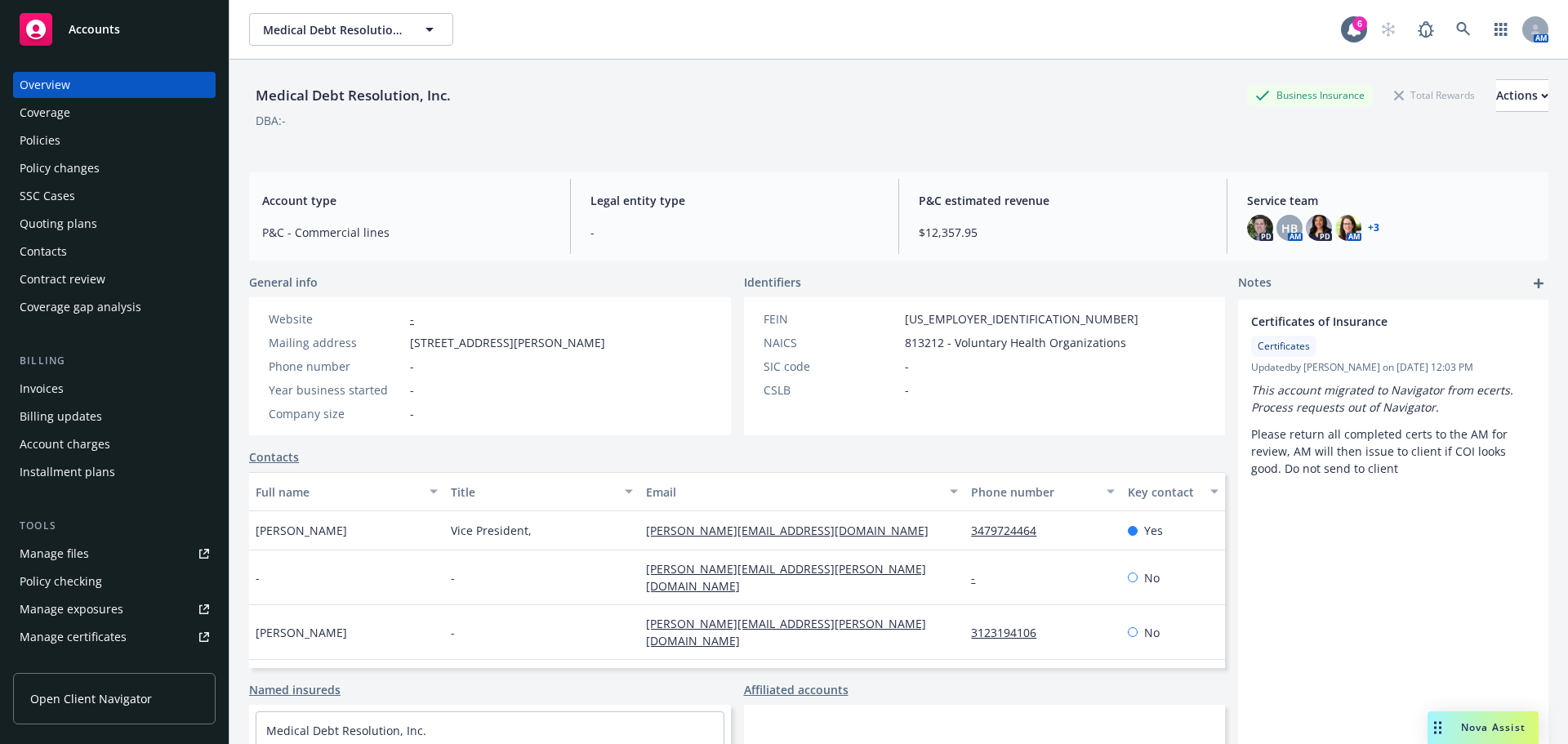
click at [61, 134] on div "Policies" at bounding box center [114, 141] width 189 height 26
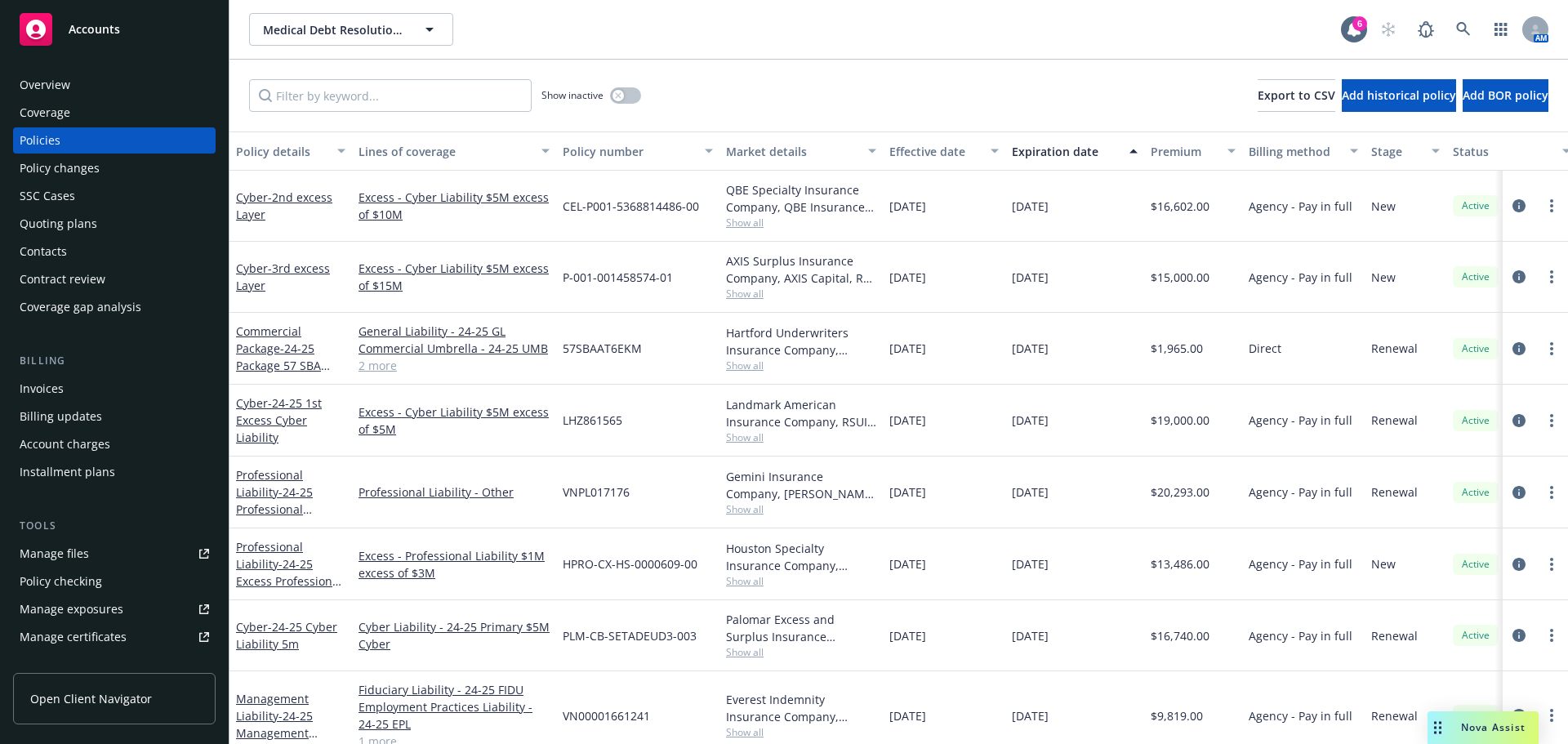
click at [774, 35] on div "Medical Debt Resolution, Inc. Medical Debt Resolution, Inc." at bounding box center [795, 30] width 1092 height 33
click at [281, 490] on span "- 24-25 Professional Liability 3m" at bounding box center [274, 509] width 77 height 50
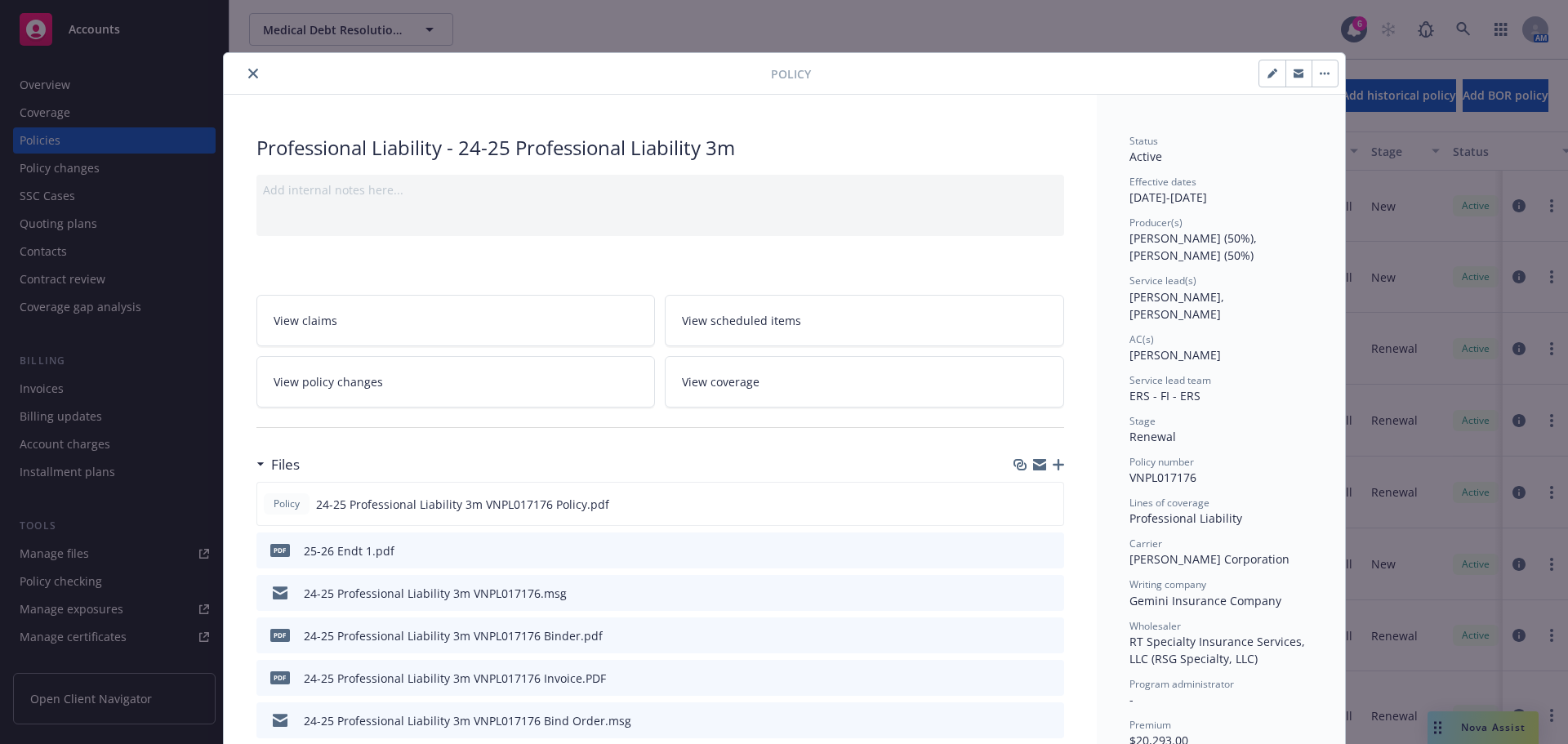
click at [251, 77] on icon "close" at bounding box center [253, 74] width 10 height 10
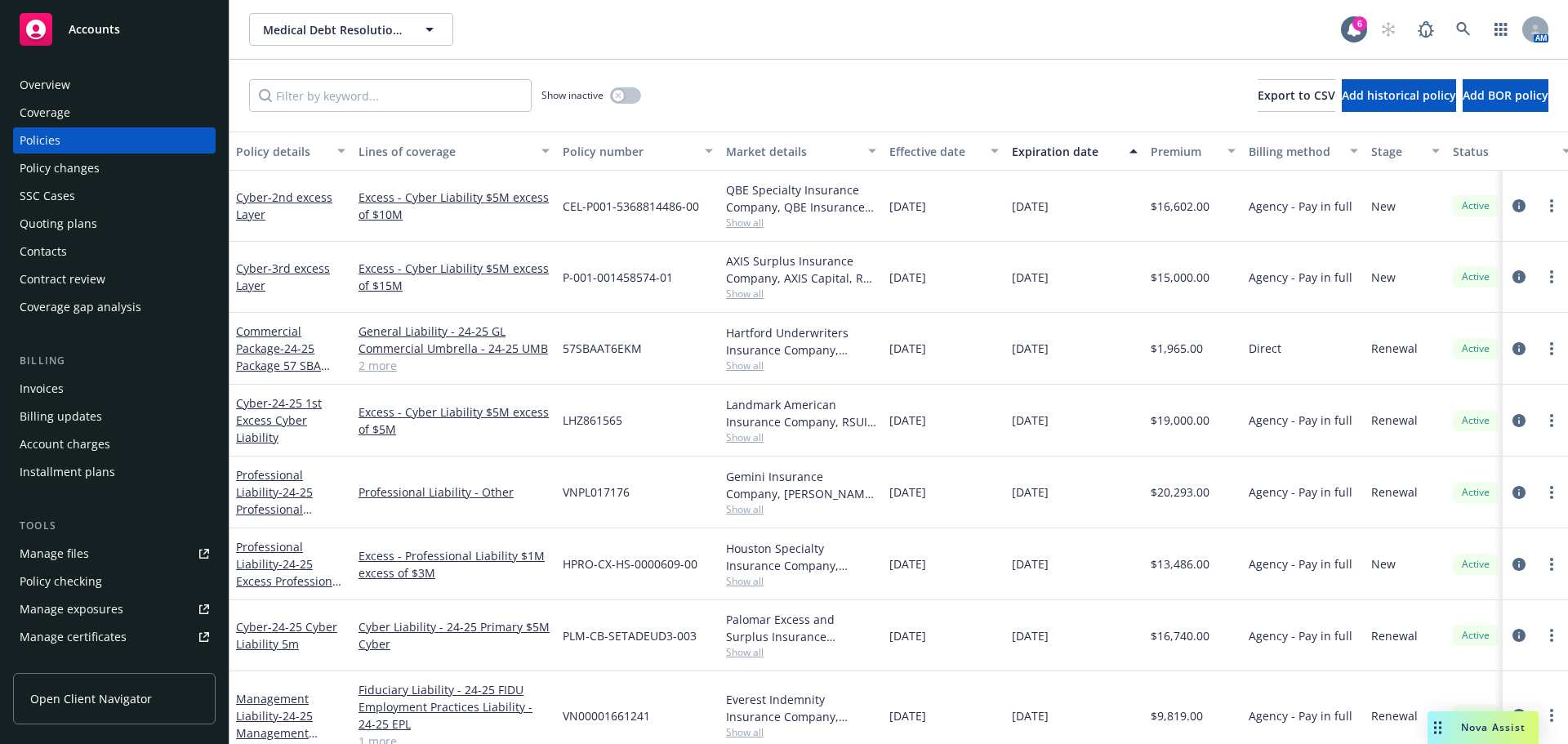
click at [1029, 39] on div "Medical Debt Resolution, Inc. Medical Debt Resolution, Inc." at bounding box center [795, 30] width 1092 height 33
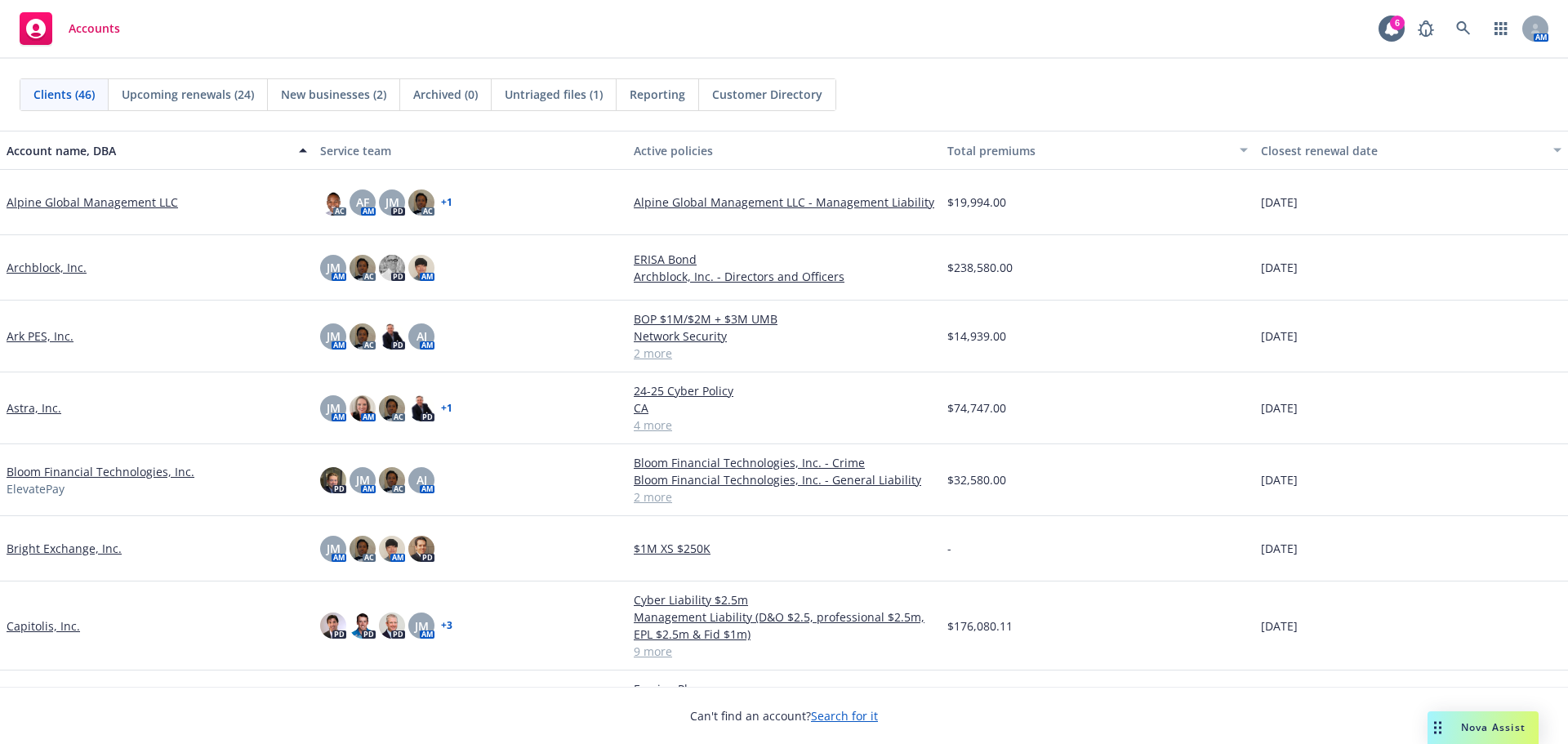
click at [1168, 60] on div "Clients (46) Upcoming renewals (24) New businesses (2) Archived (0) Untriaged f…" at bounding box center [784, 94] width 1568 height 72
click at [1461, 25] on icon at bounding box center [1464, 29] width 15 height 15
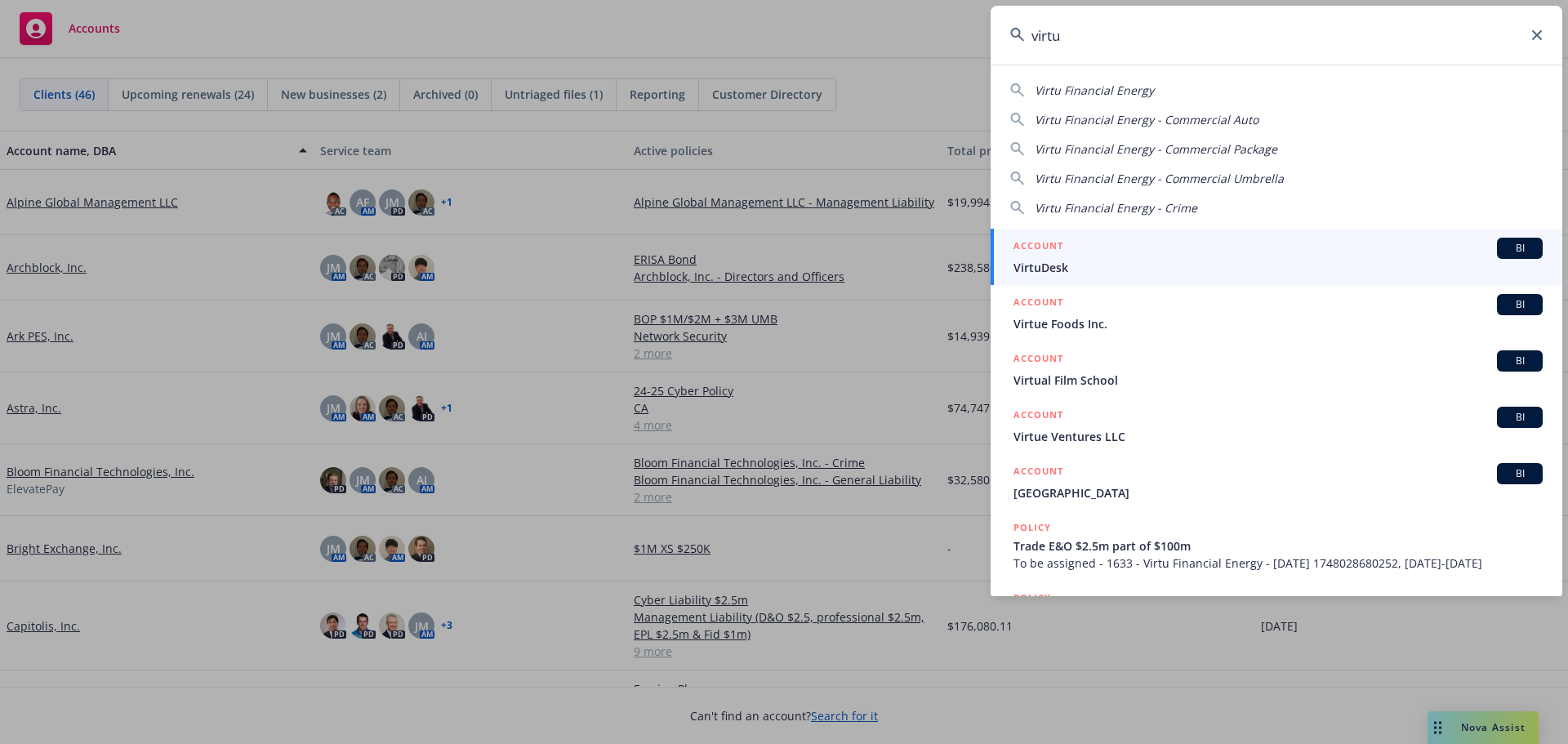
click at [1140, 90] on span "Virtu Financial Energy" at bounding box center [1094, 90] width 119 height 16
type input "Virtu Financial Energy"
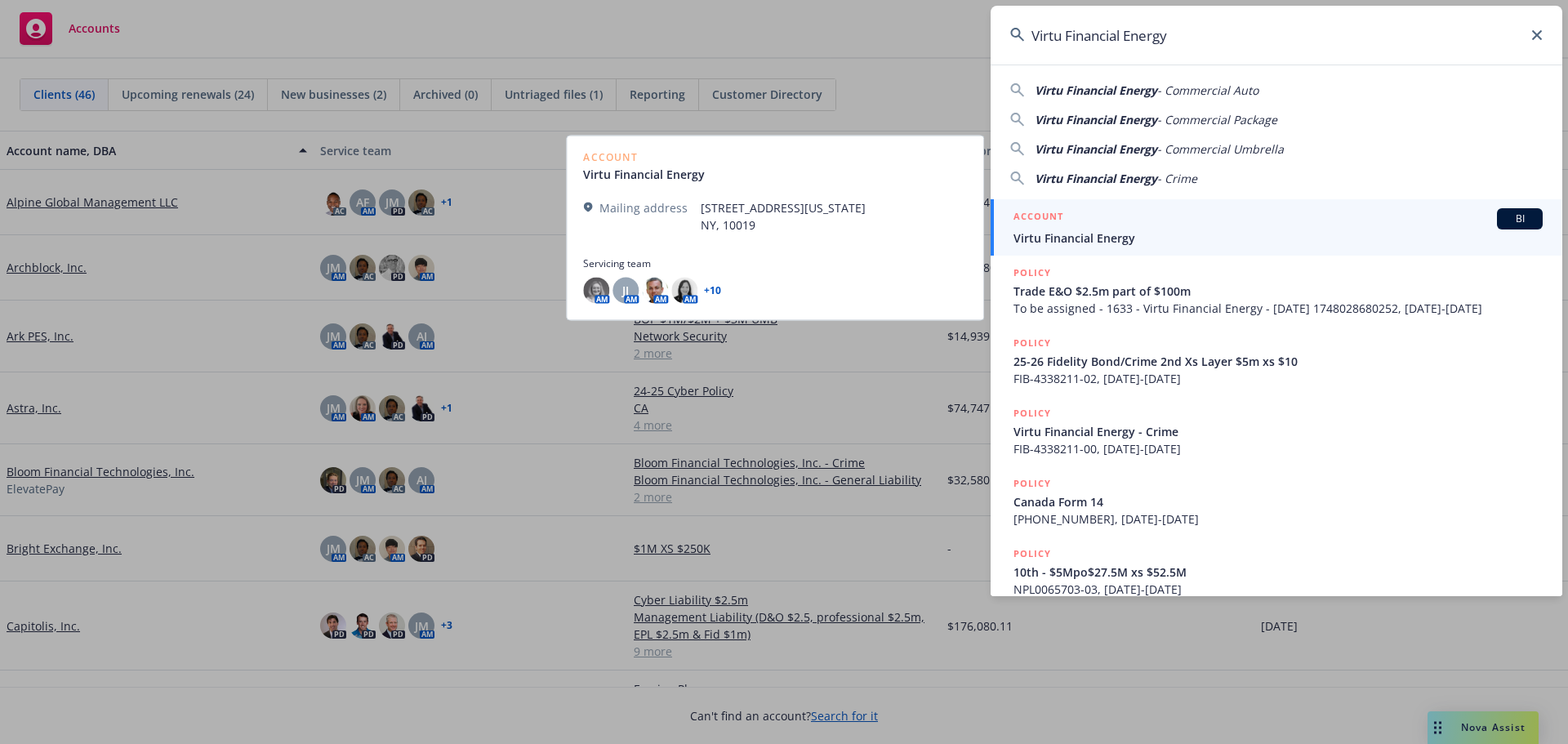
click at [1102, 241] on span "Virtu Financial Energy" at bounding box center [1279, 238] width 529 height 17
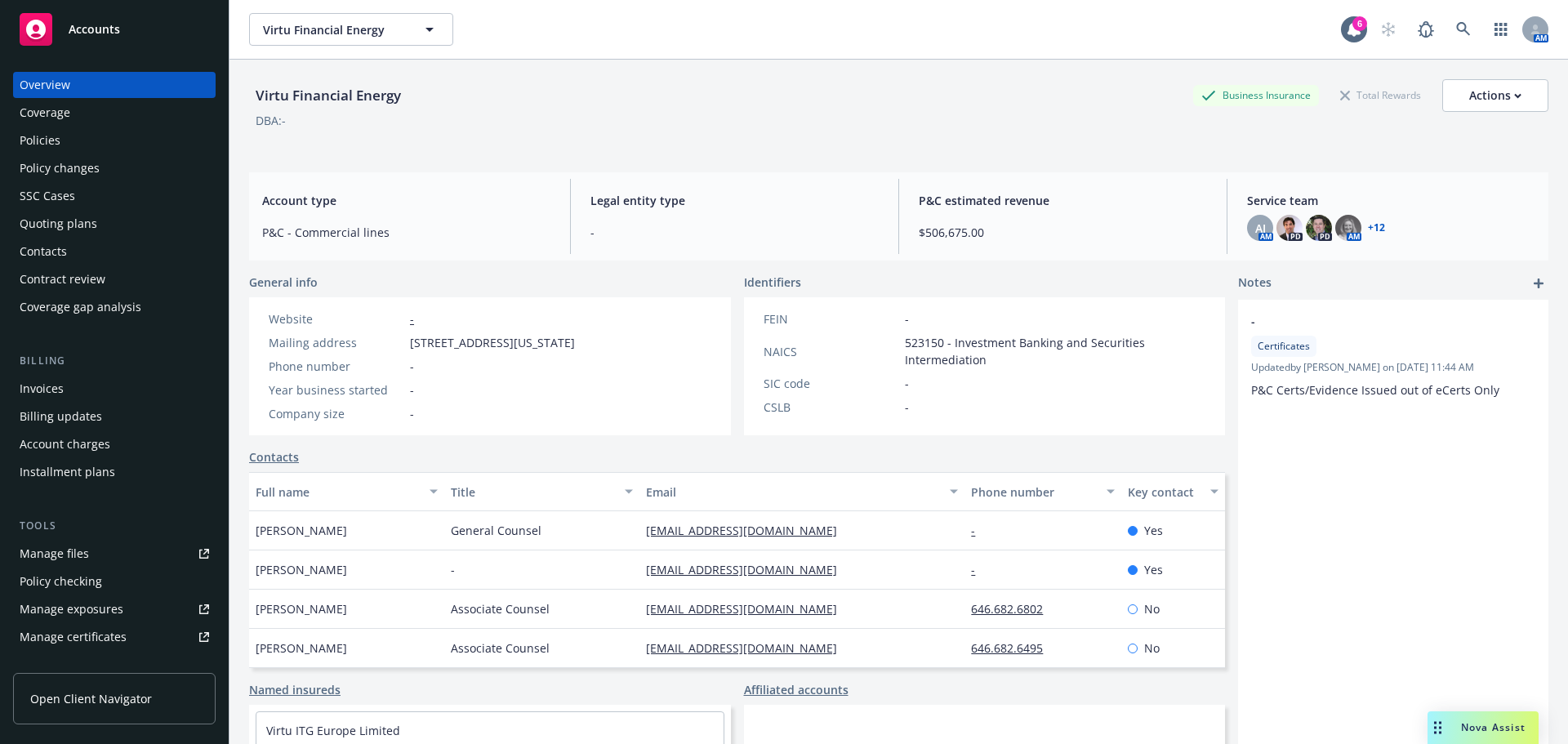
click at [55, 141] on div "Policies" at bounding box center [40, 141] width 41 height 26
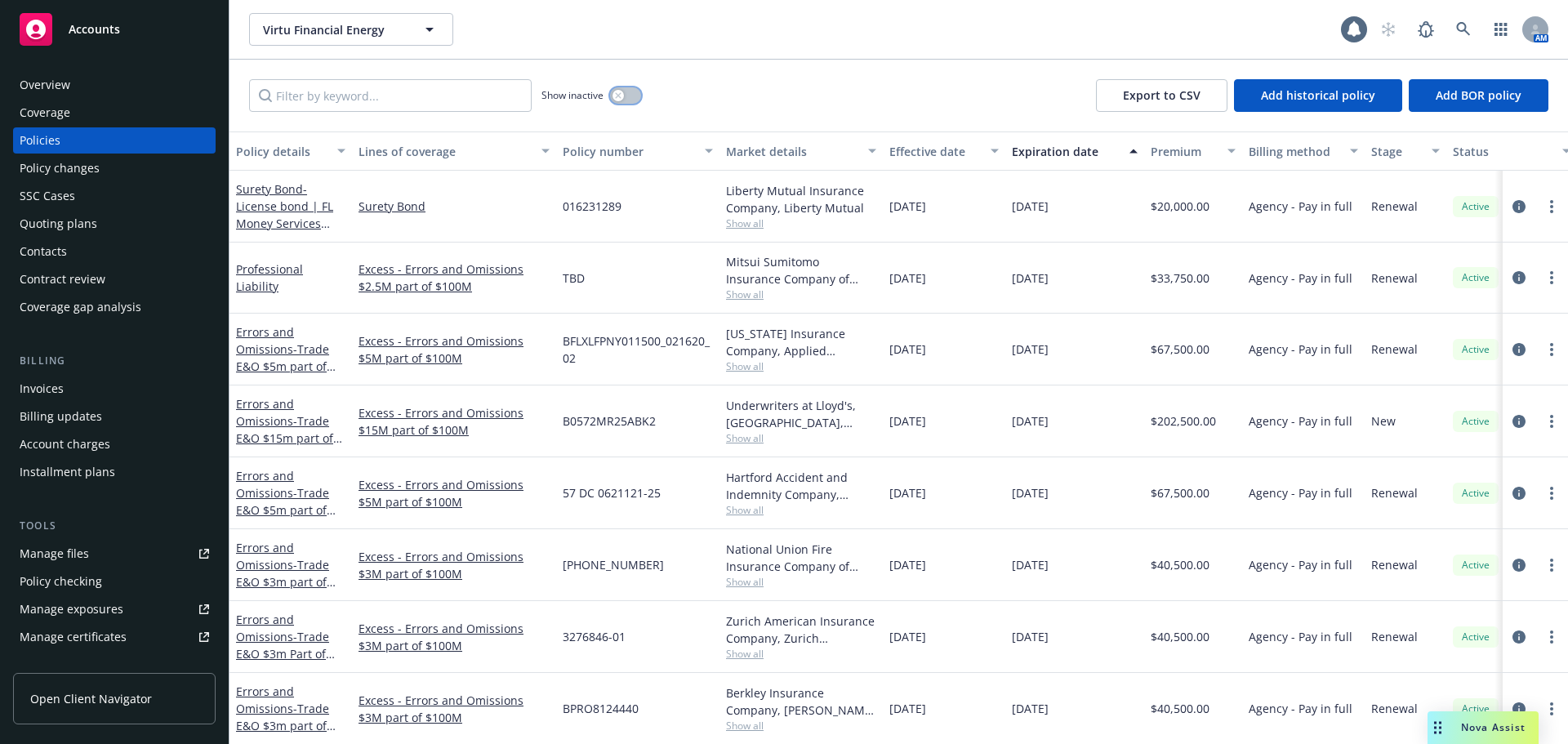
click at [622, 95] on icon "button" at bounding box center [619, 96] width 7 height 7
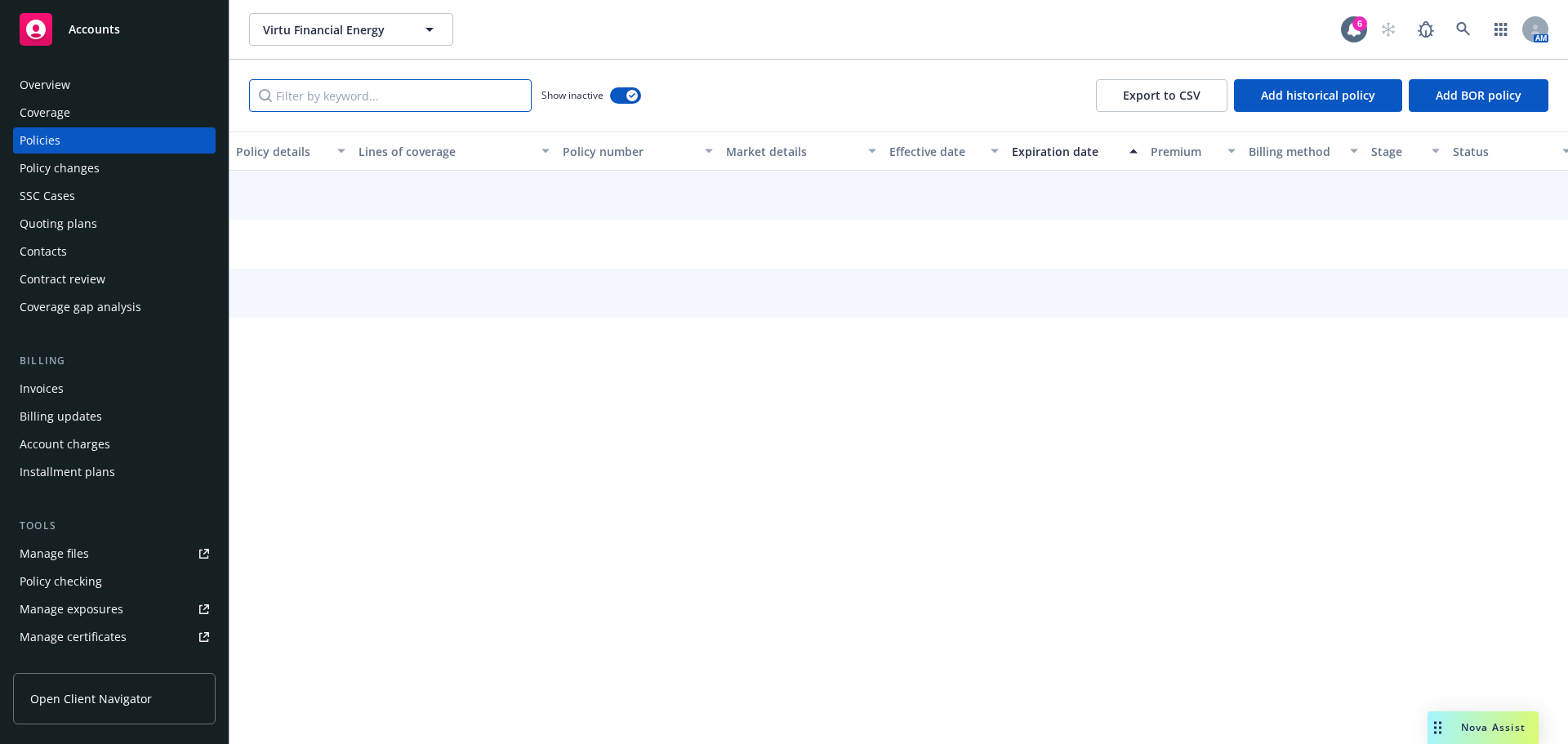
click at [472, 94] on input "Filter by keyword..." at bounding box center [390, 96] width 283 height 33
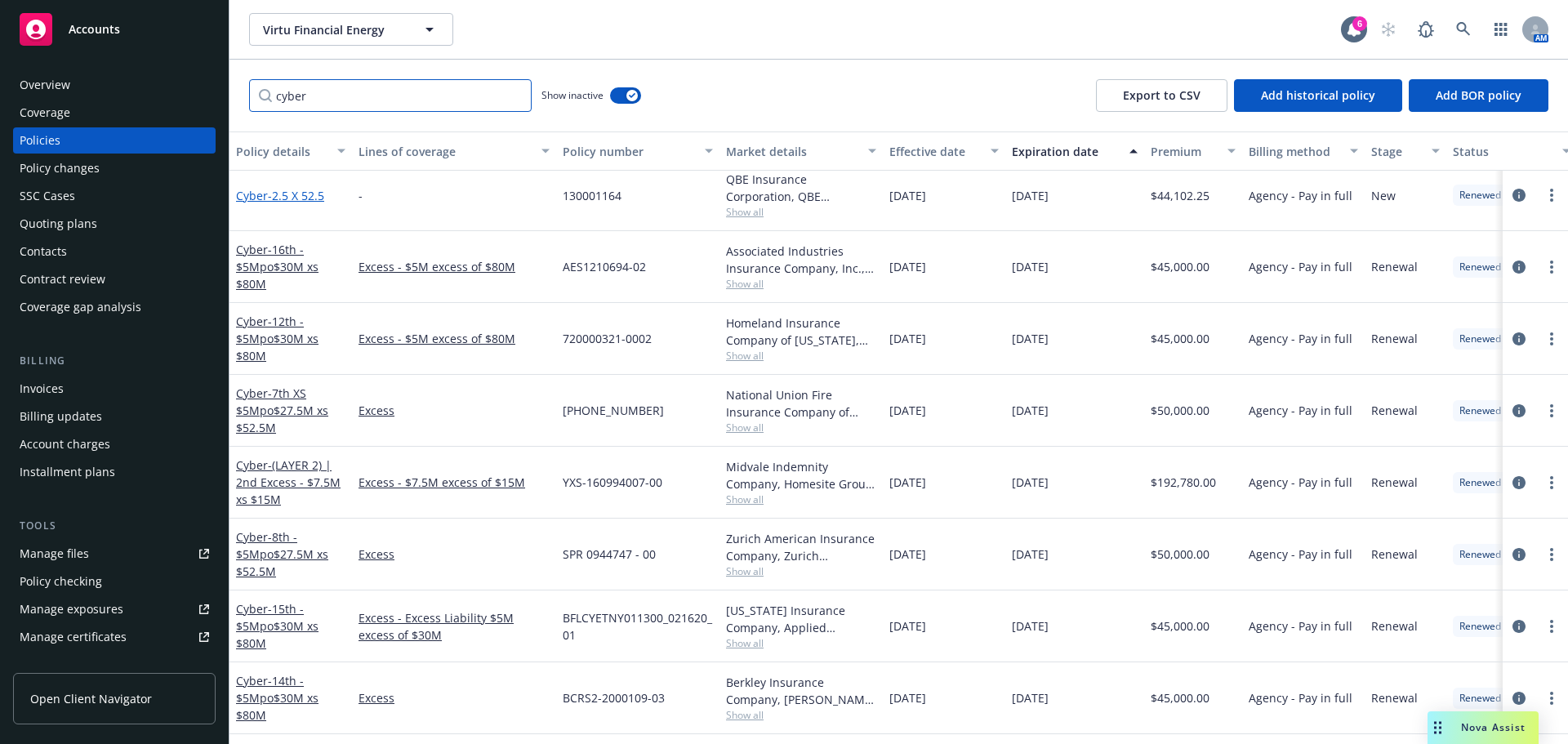
scroll to position [1388, 0]
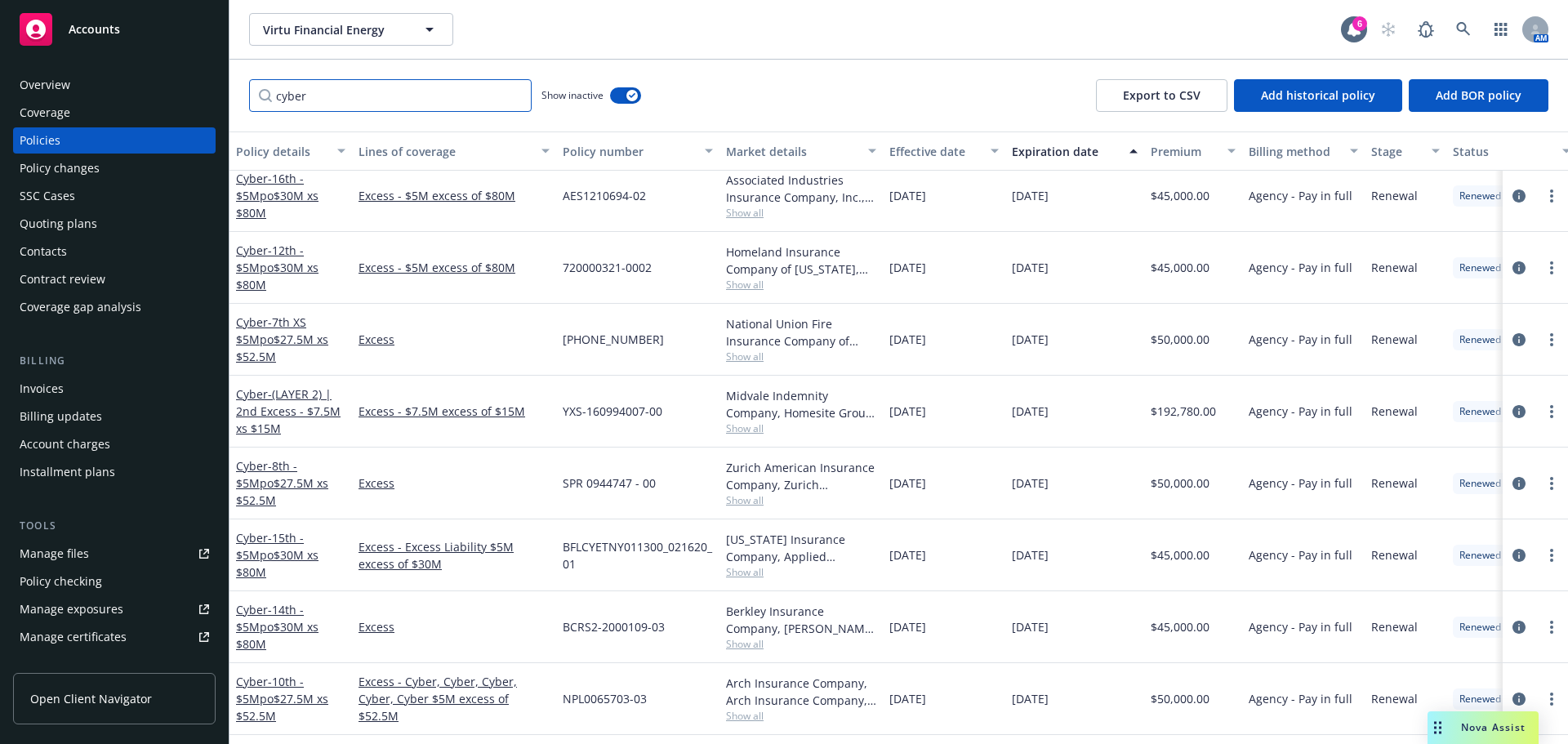
type input "cyber"
click at [940, 162] on button "Effective date" at bounding box center [944, 150] width 122 height 39
click at [937, 151] on div "Effective date" at bounding box center [935, 151] width 92 height 17
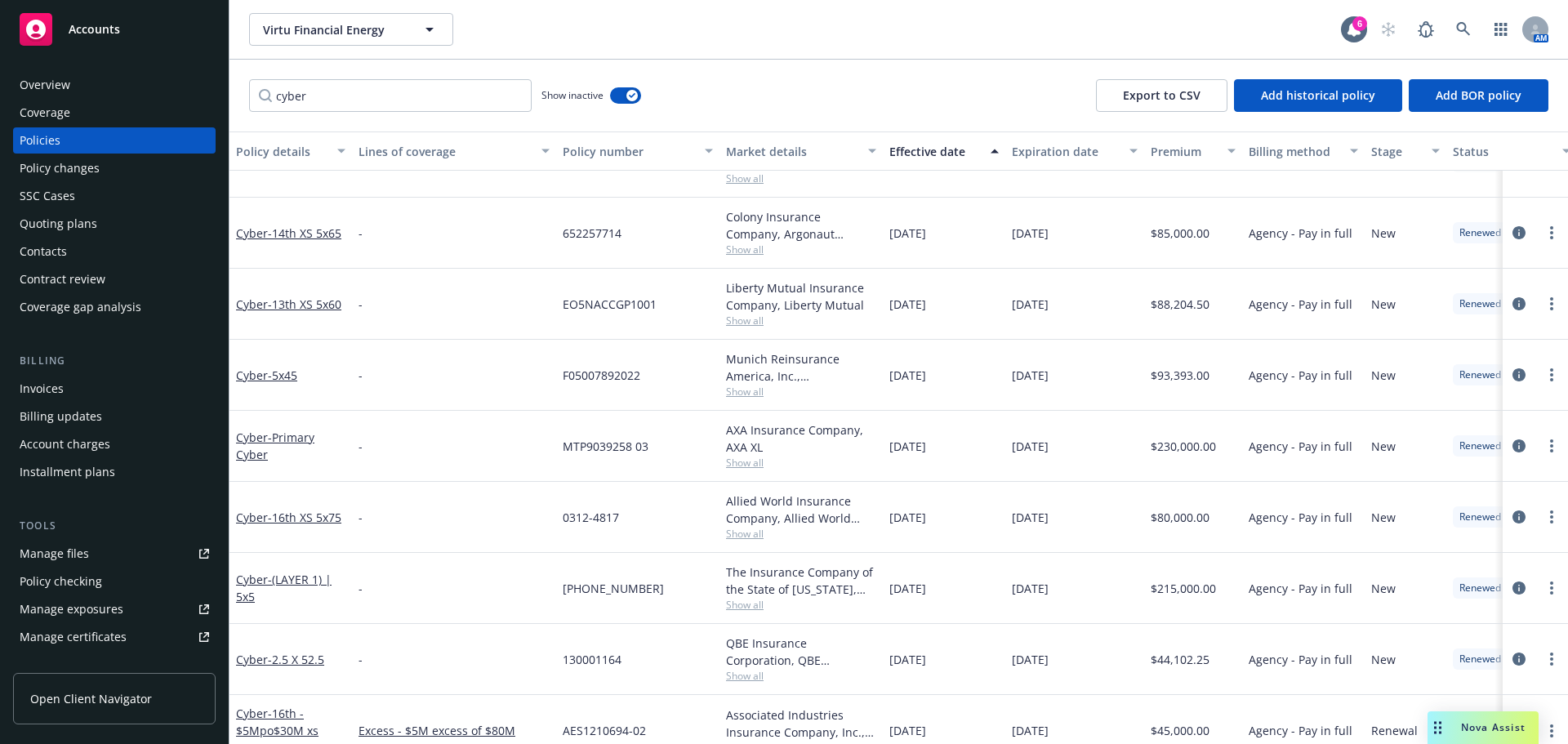
scroll to position [899, 0]
click at [256, 436] on link "Cyber - Primary Cyber" at bounding box center [275, 447] width 79 height 33
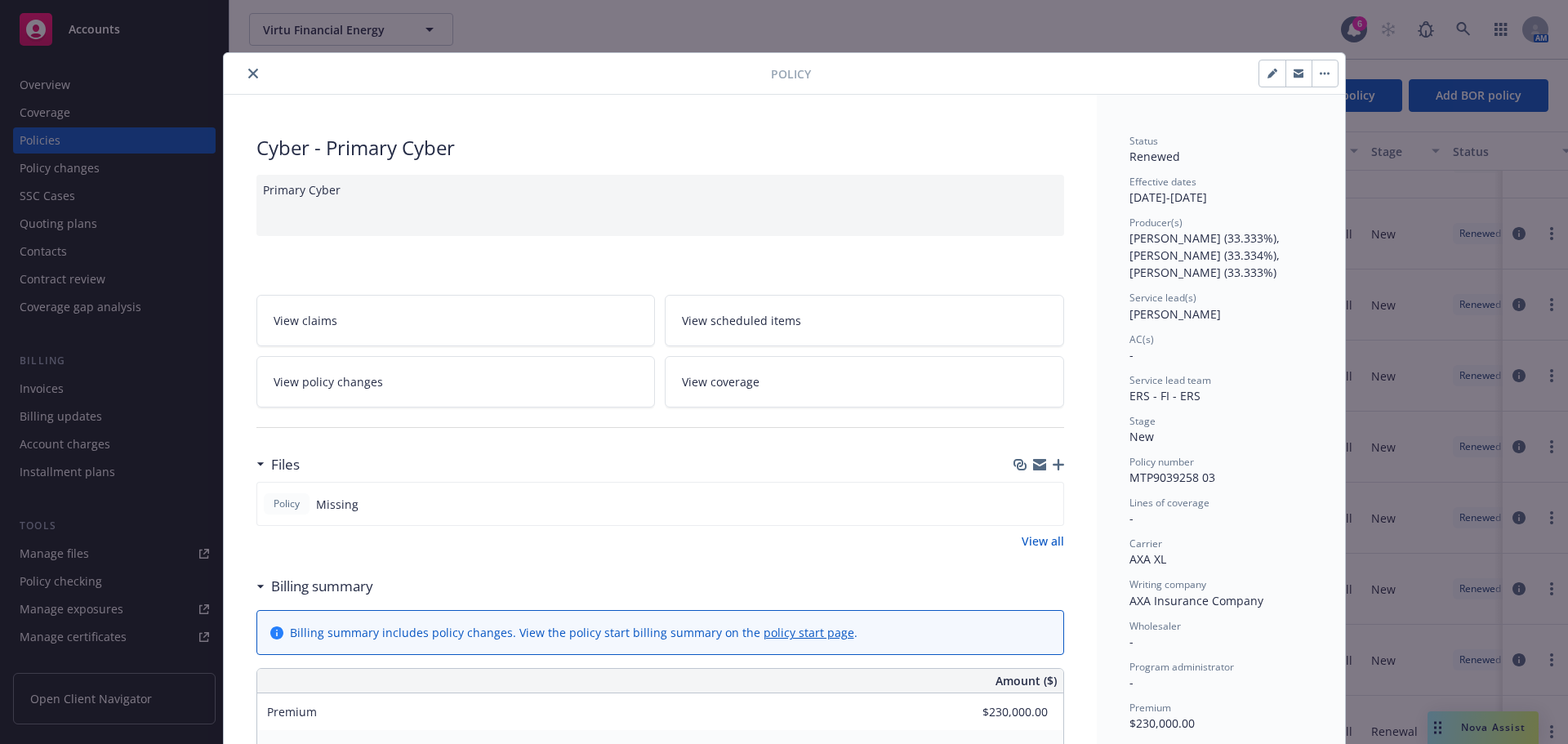
click at [248, 69] on icon "close" at bounding box center [253, 74] width 10 height 10
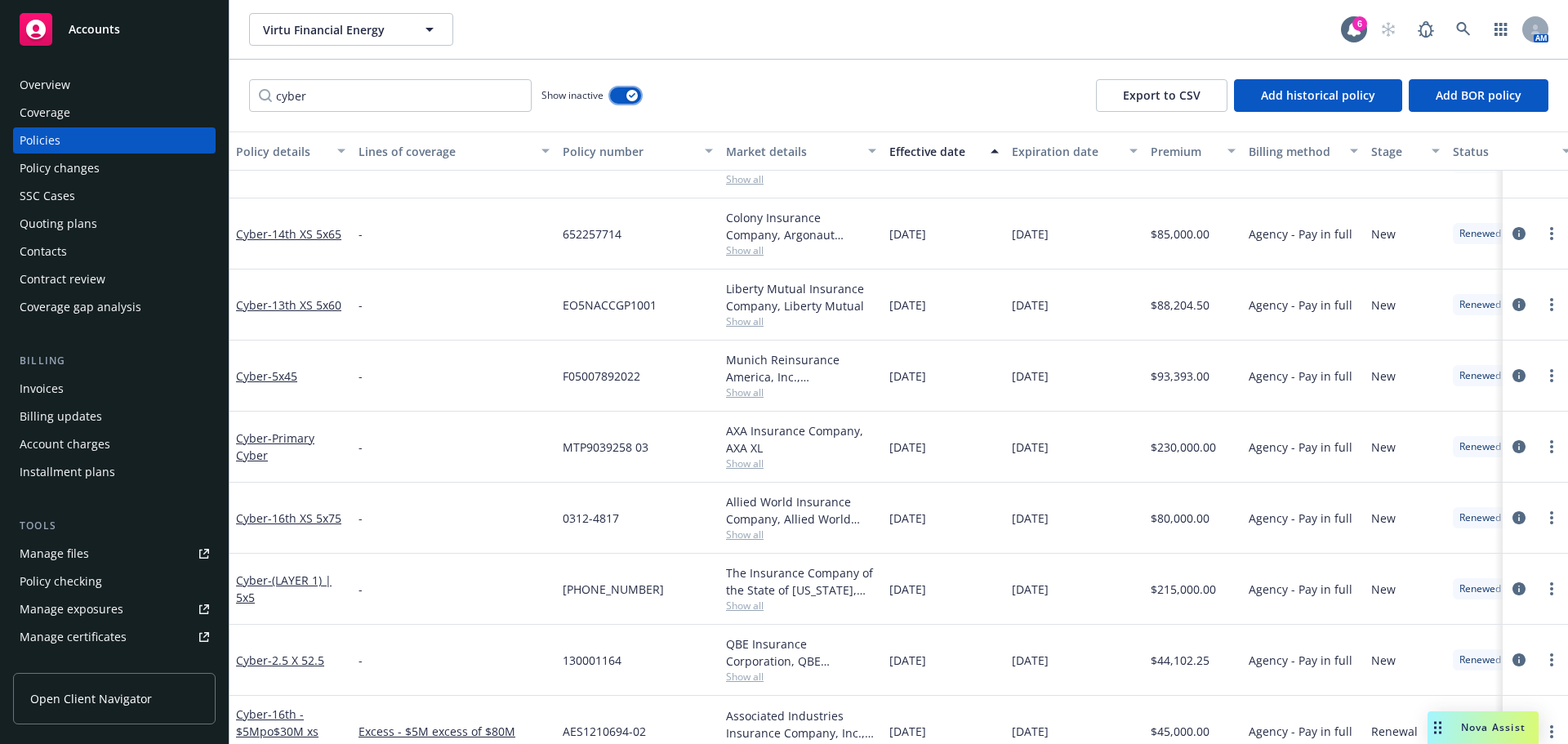
click at [632, 97] on icon "button" at bounding box center [633, 96] width 7 height 5
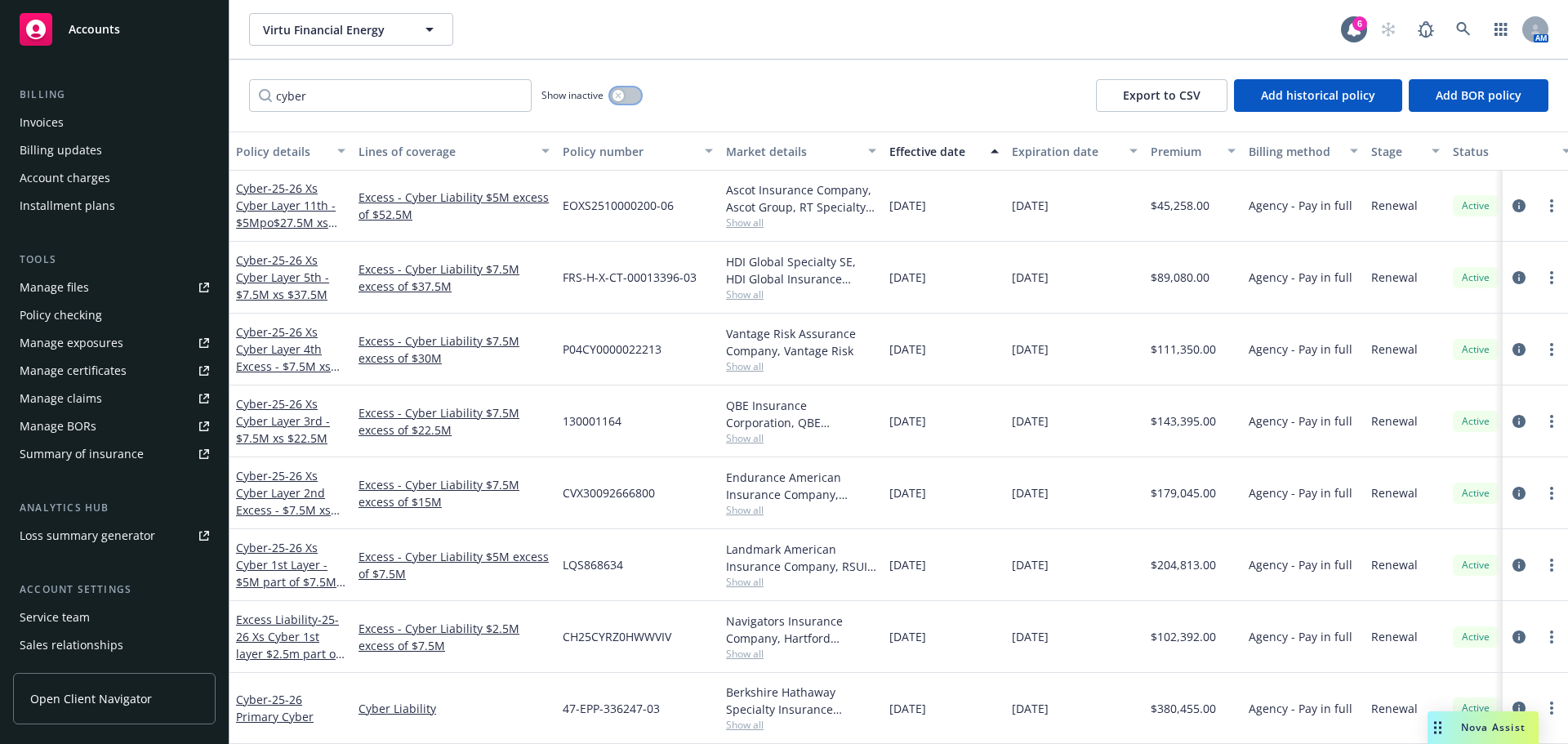
scroll to position [348, 0]
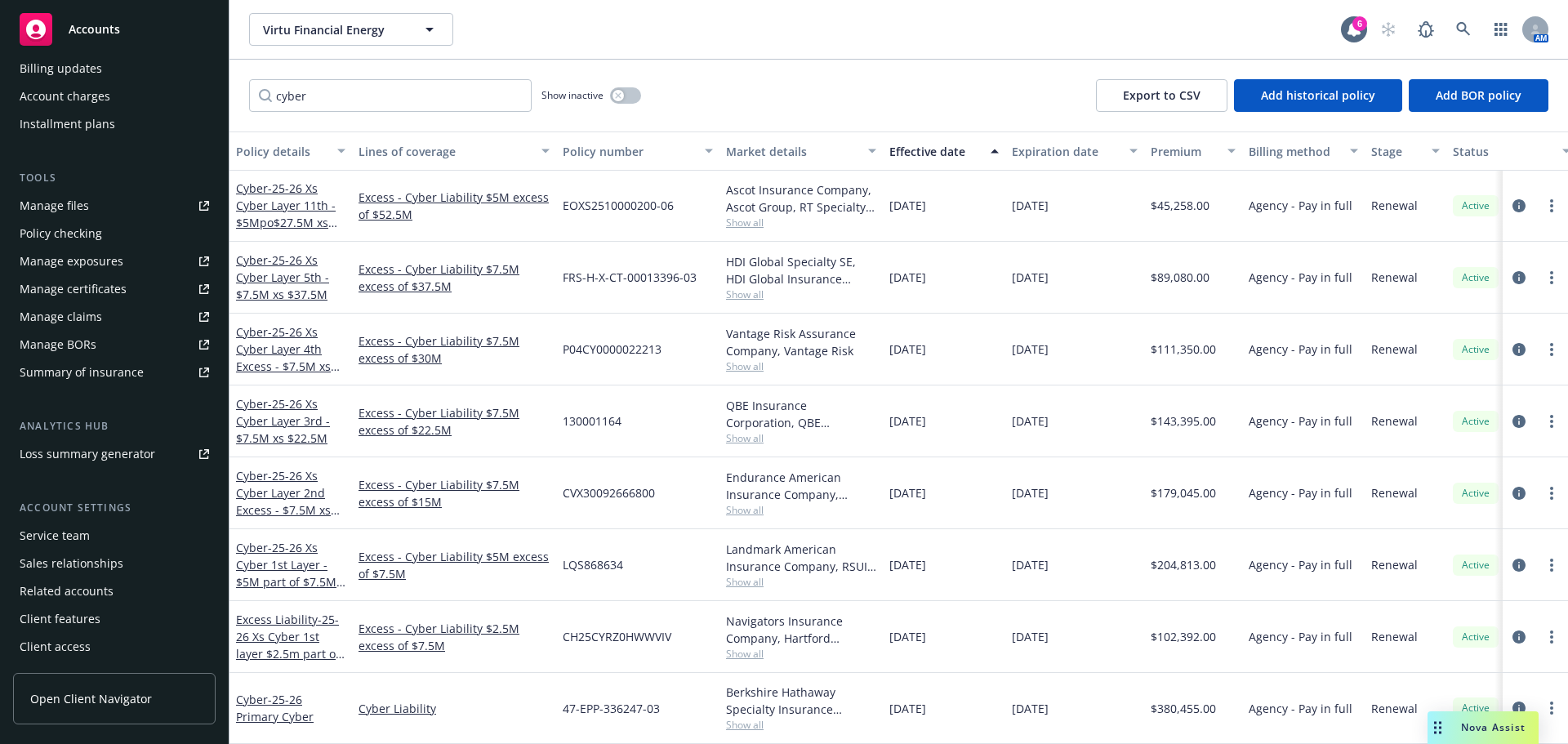
click at [86, 200] on div "Manage files" at bounding box center [55, 206] width 69 height 26
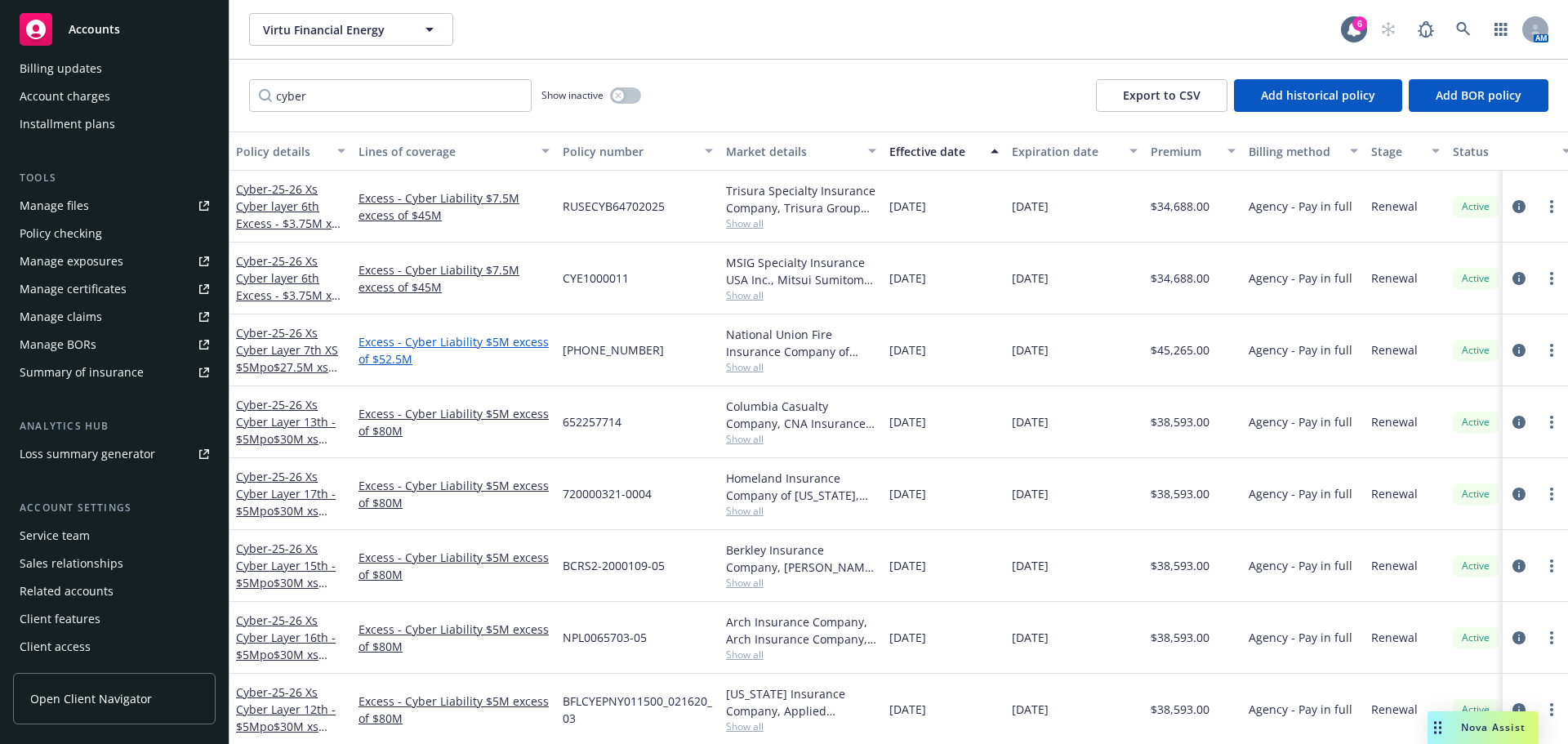
scroll to position [0, 0]
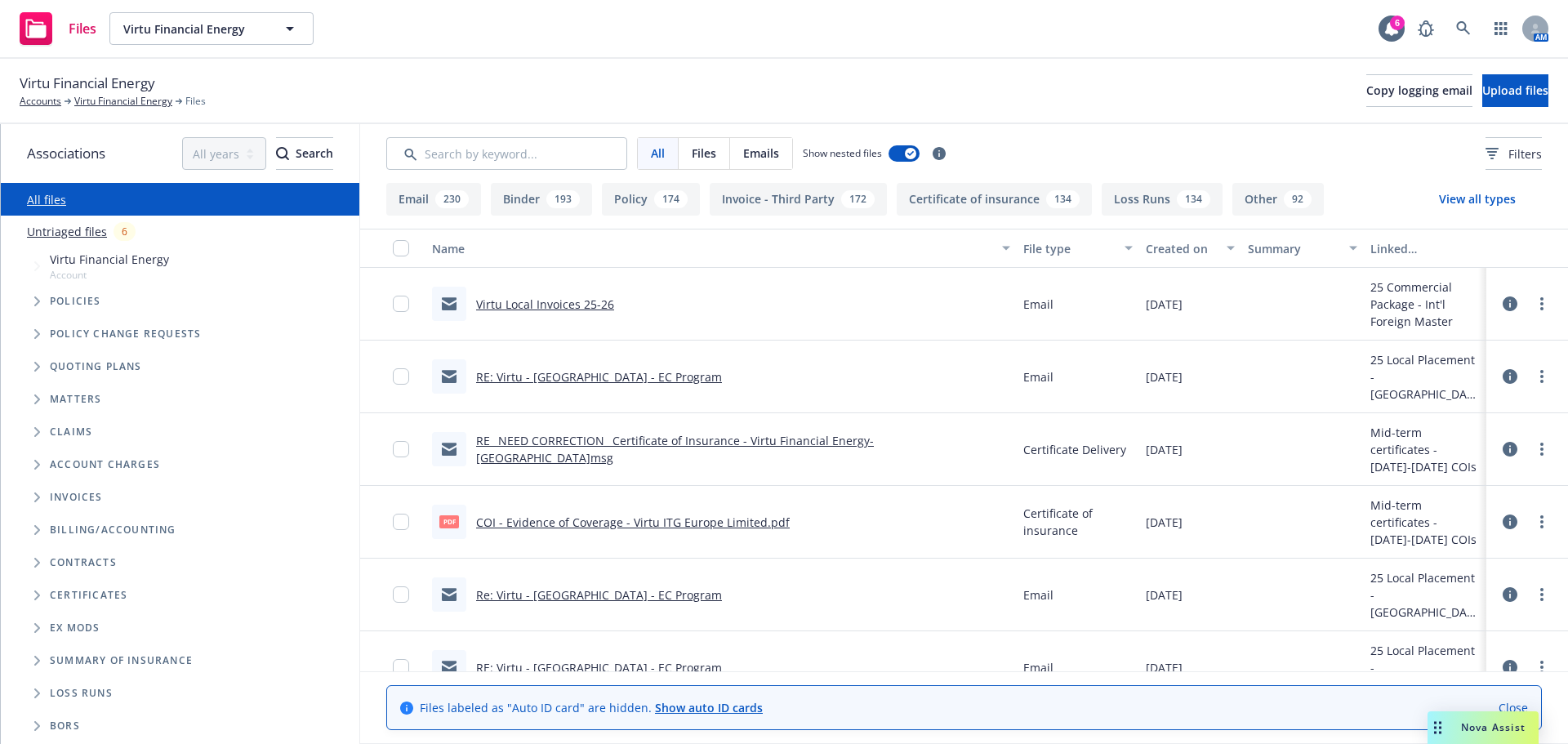
click at [1106, 198] on button "Loss Runs 134" at bounding box center [1162, 199] width 121 height 33
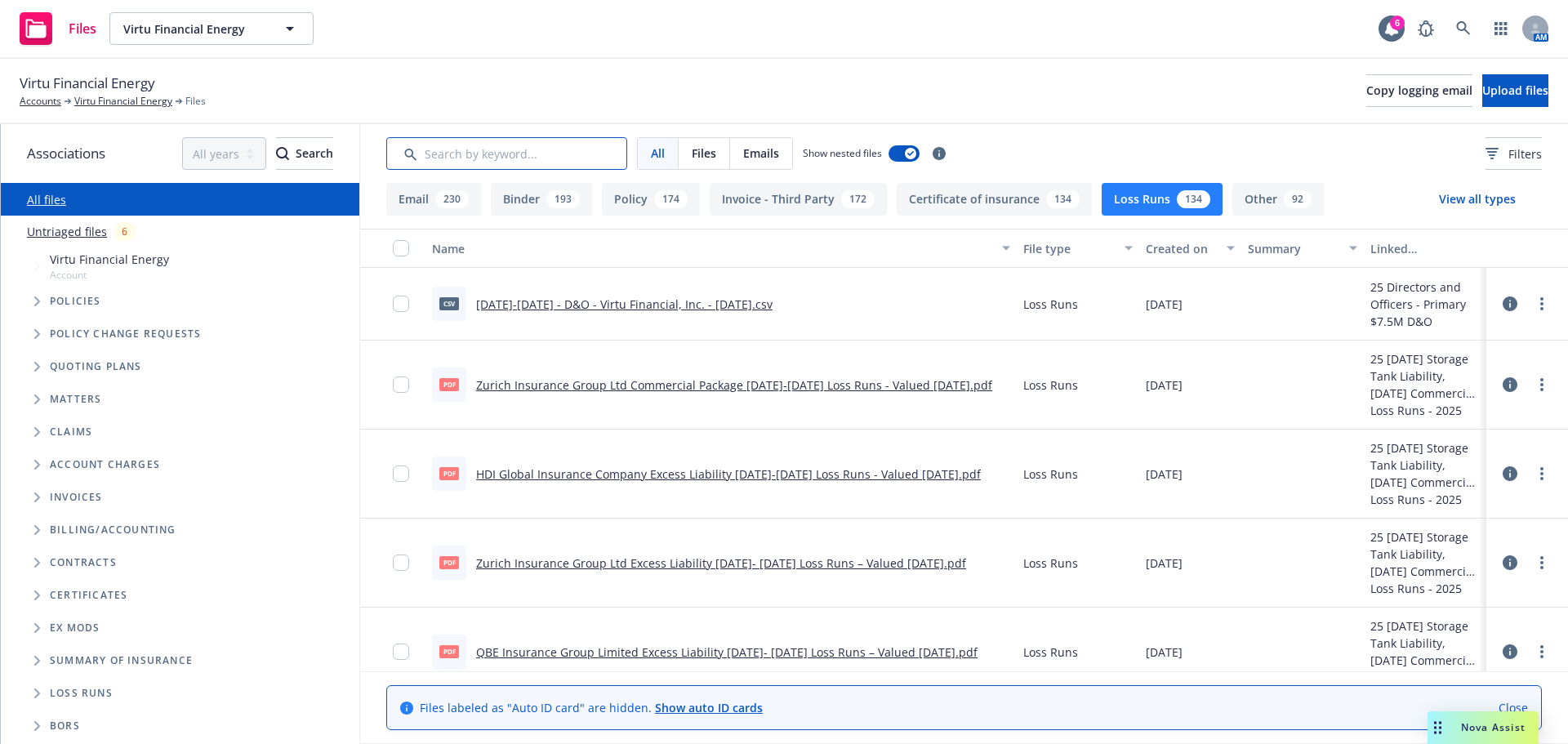
click at [498, 151] on input "Search by keyword..." at bounding box center [506, 154] width 241 height 33
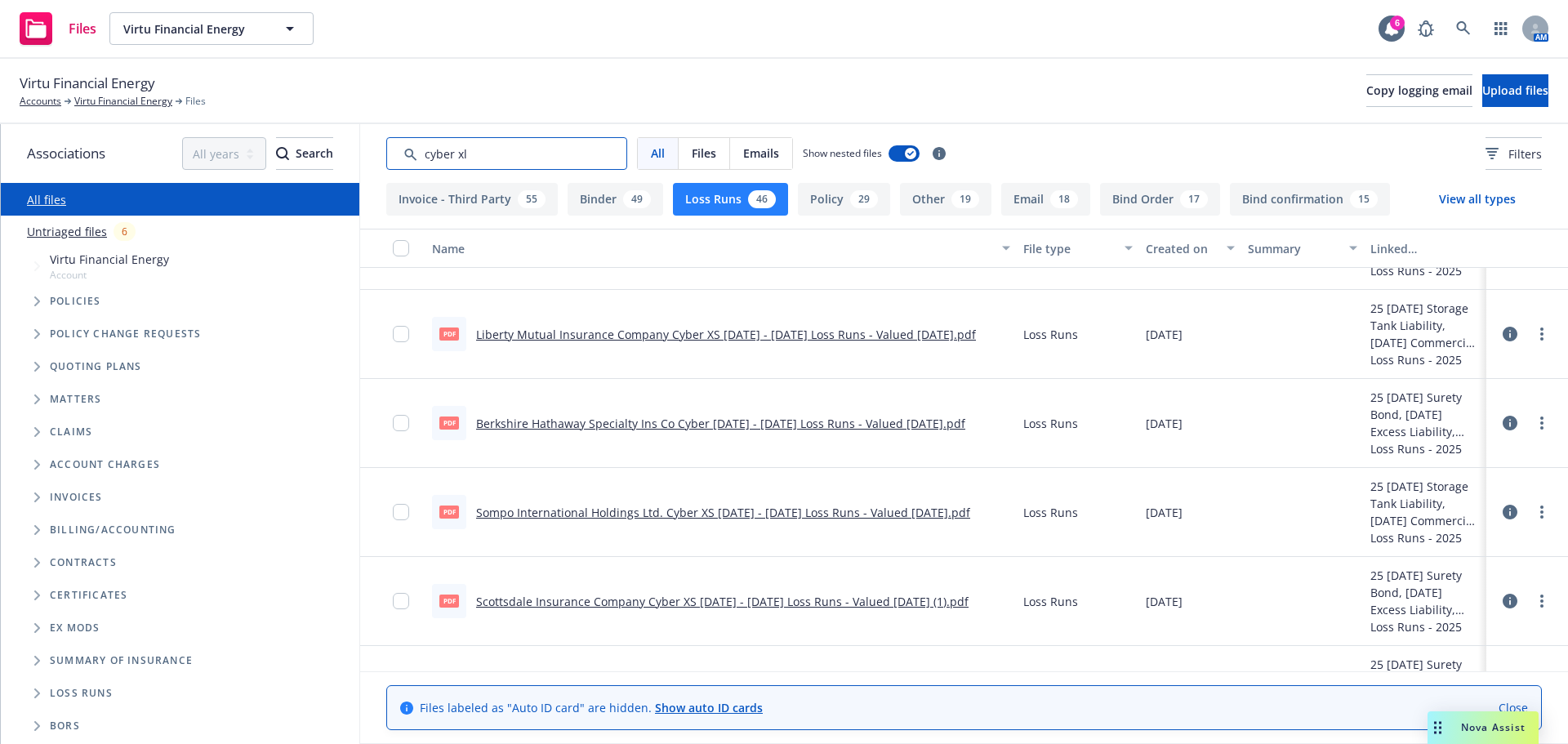
scroll to position [2499, 0]
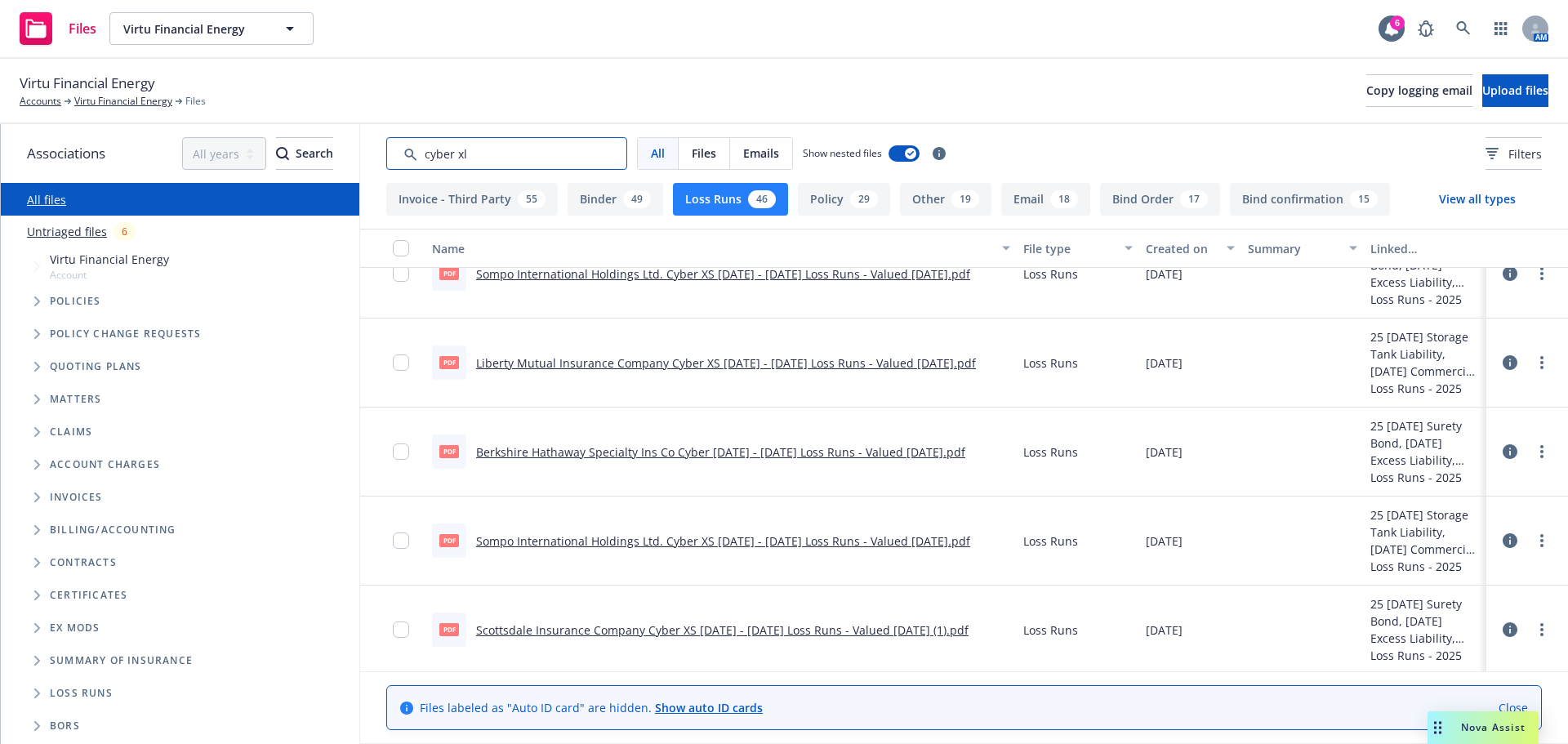
drag, startPoint x: 466, startPoint y: 155, endPoint x: 441, endPoint y: 147, distance: 26.2
click at [441, 147] on input "Search by keyword..." at bounding box center [506, 154] width 241 height 33
type input "cyber"
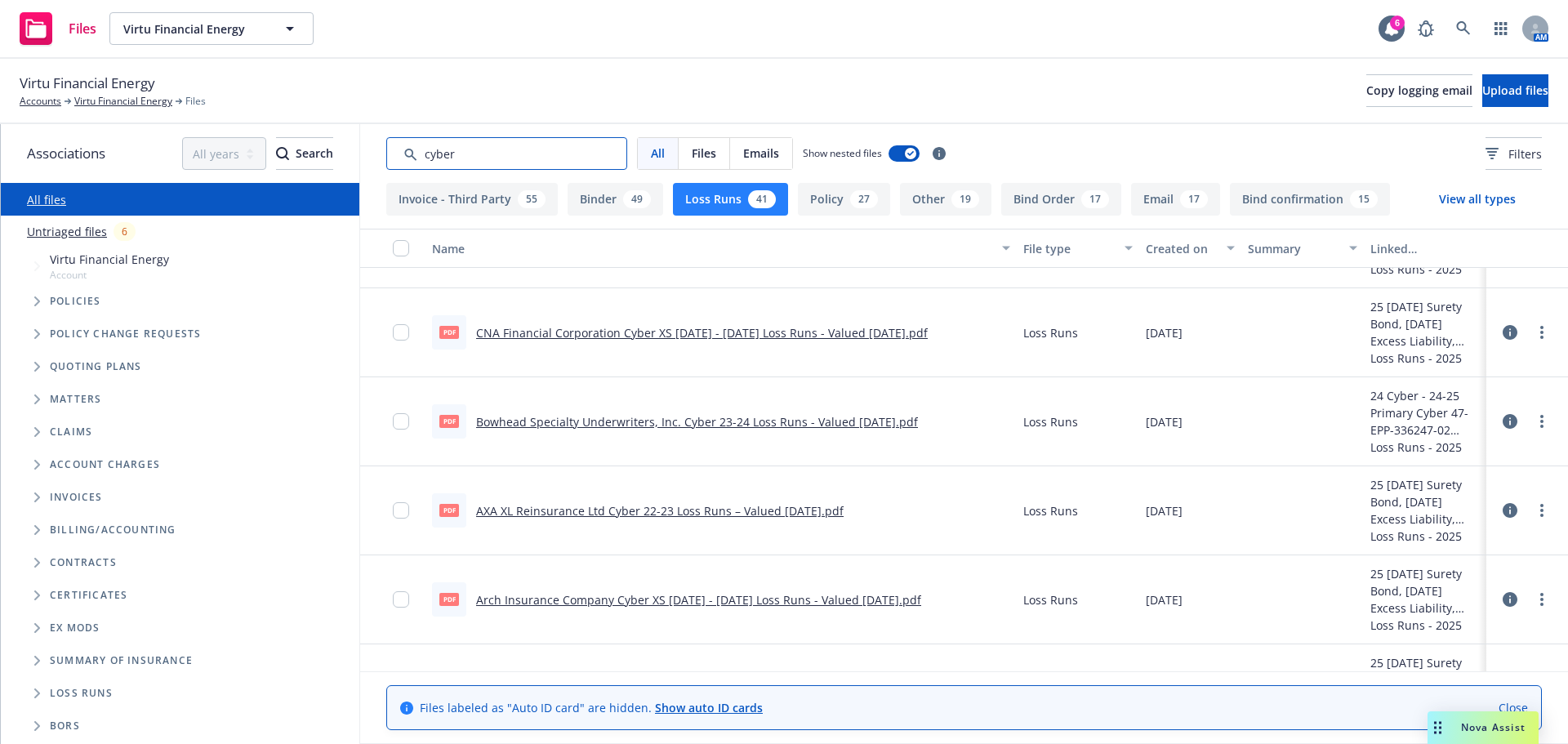
scroll to position [506, 0]
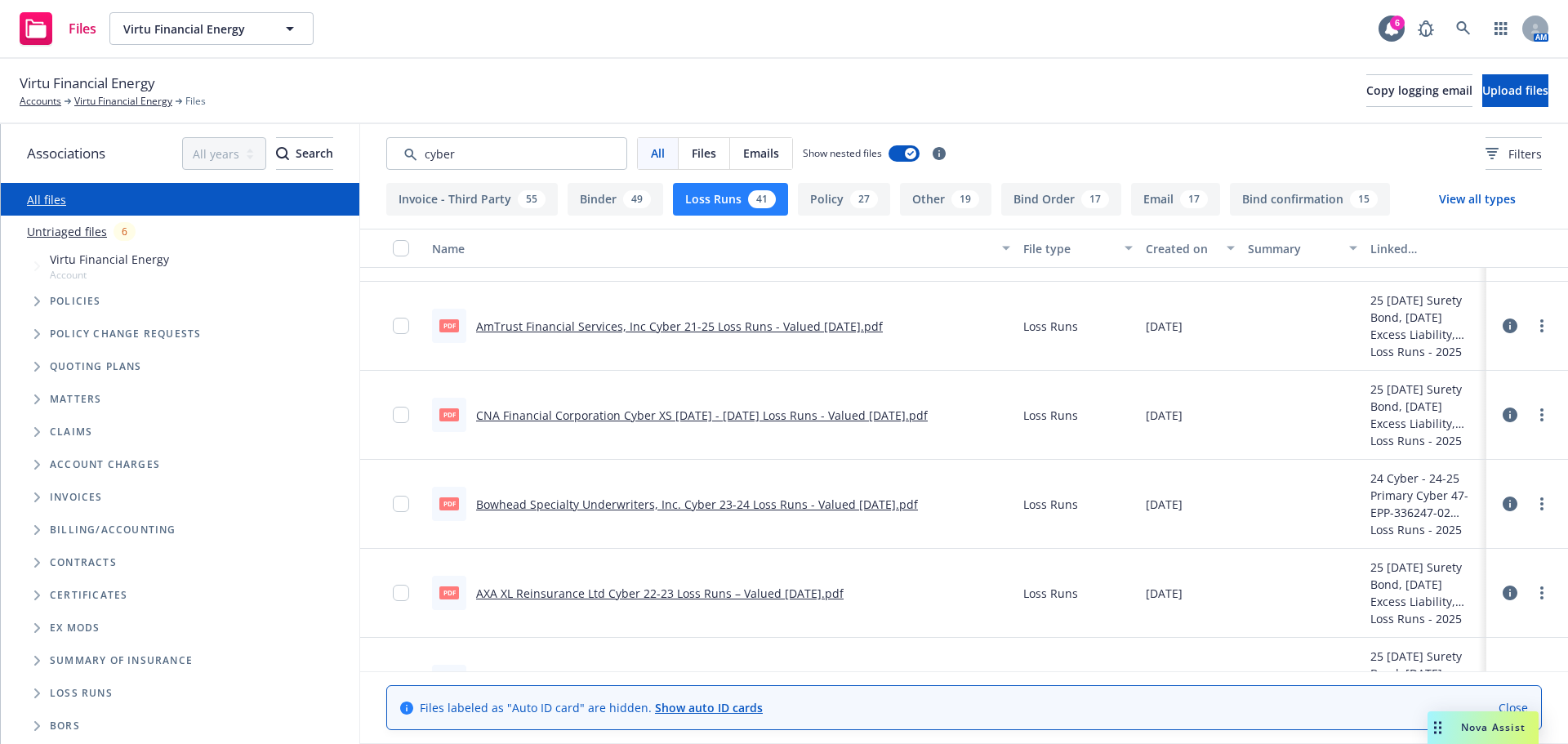
click at [638, 585] on link "AXA XL Reinsurance Ltd Cyber 22-23 Loss Runs – Valued 04-25-2025.pdf" at bounding box center [660, 593] width 367 height 16
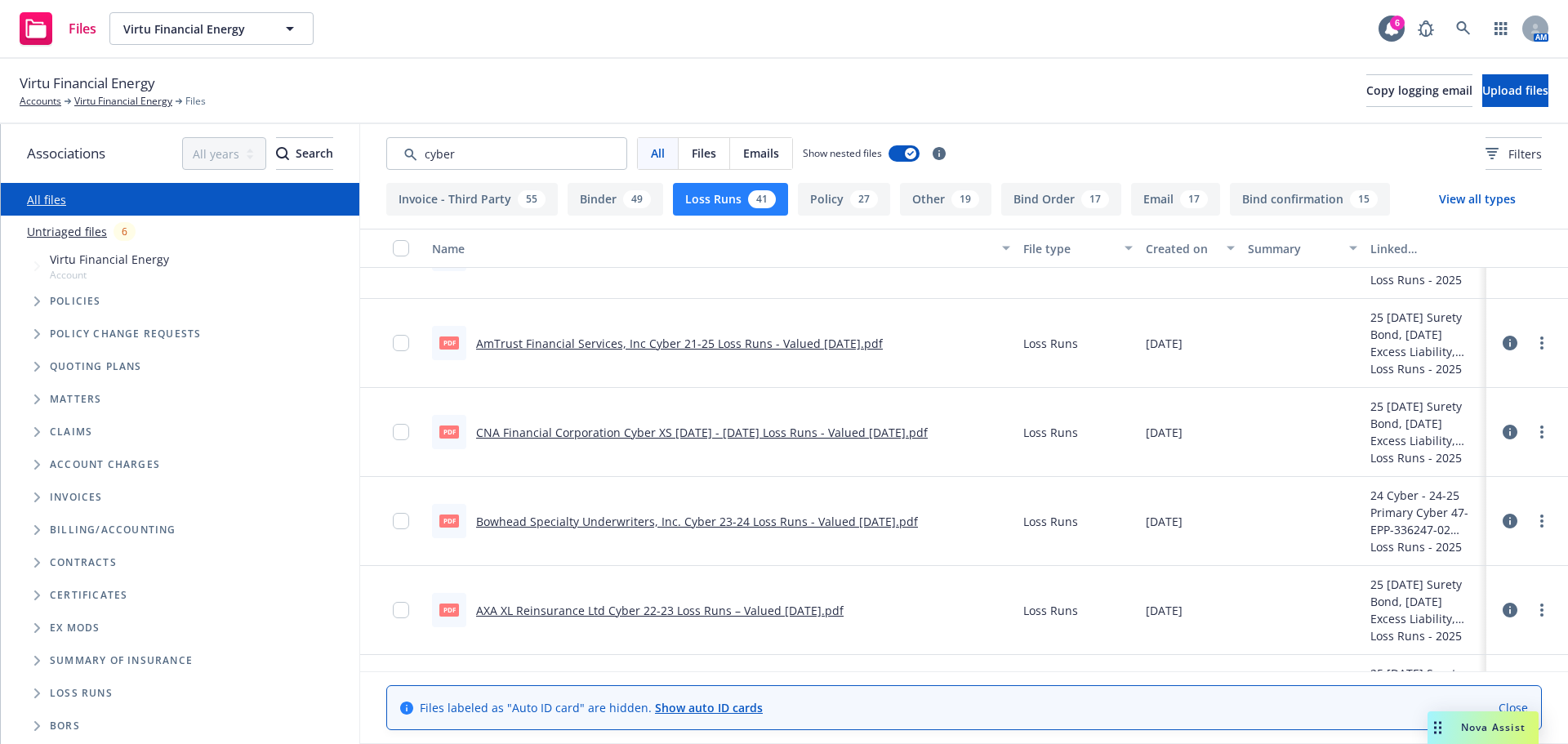
scroll to position [425, 0]
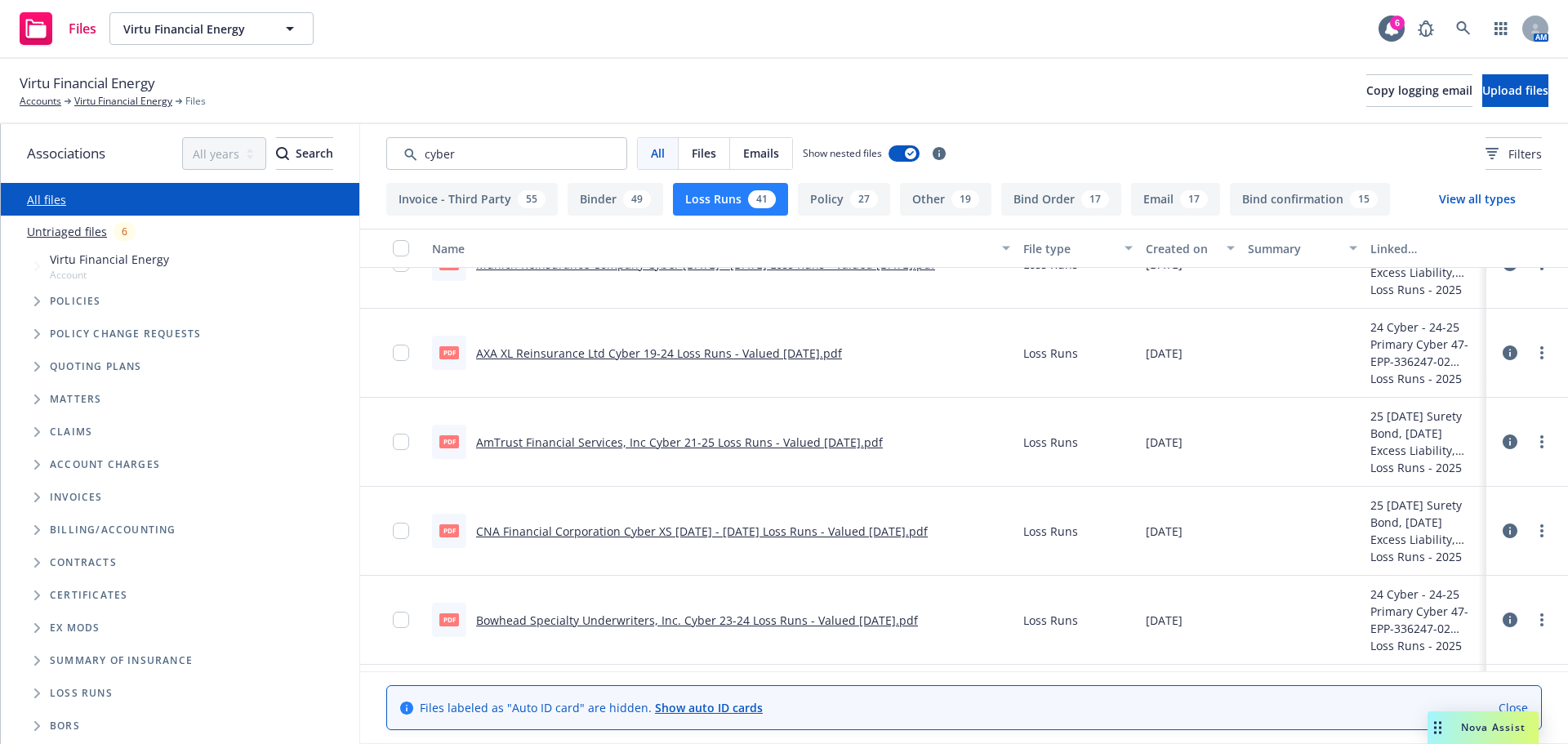
click at [593, 355] on link "AXA XL Reinsurance Ltd Cyber 19-24 Loss Runs - Valued 01-17-2025.pdf" at bounding box center [659, 353] width 366 height 16
click at [393, 352] on input "checkbox" at bounding box center [401, 353] width 17 height 17
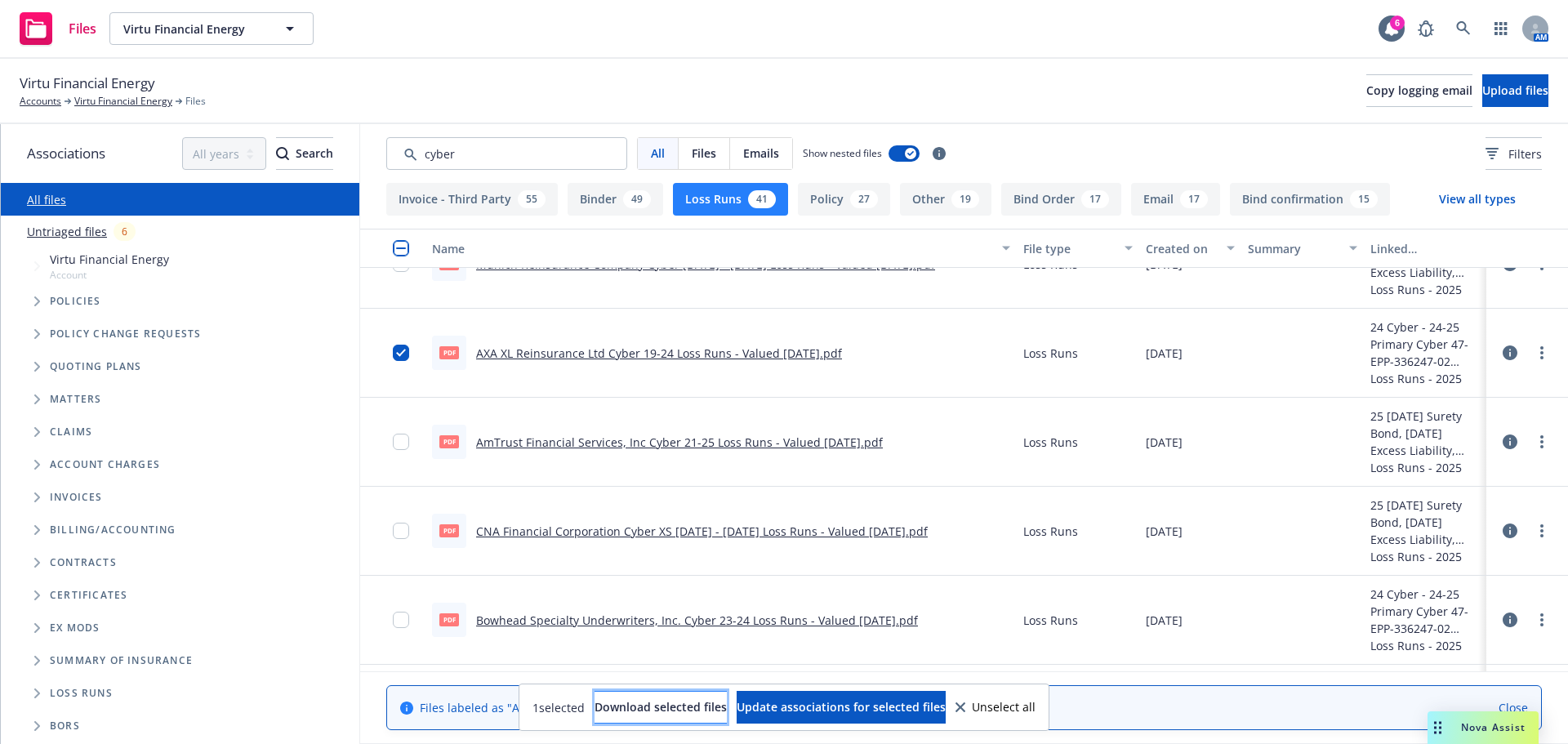
click at [666, 708] on span "Download selected files" at bounding box center [661, 707] width 132 height 16
